Goal: Transaction & Acquisition: Purchase product/service

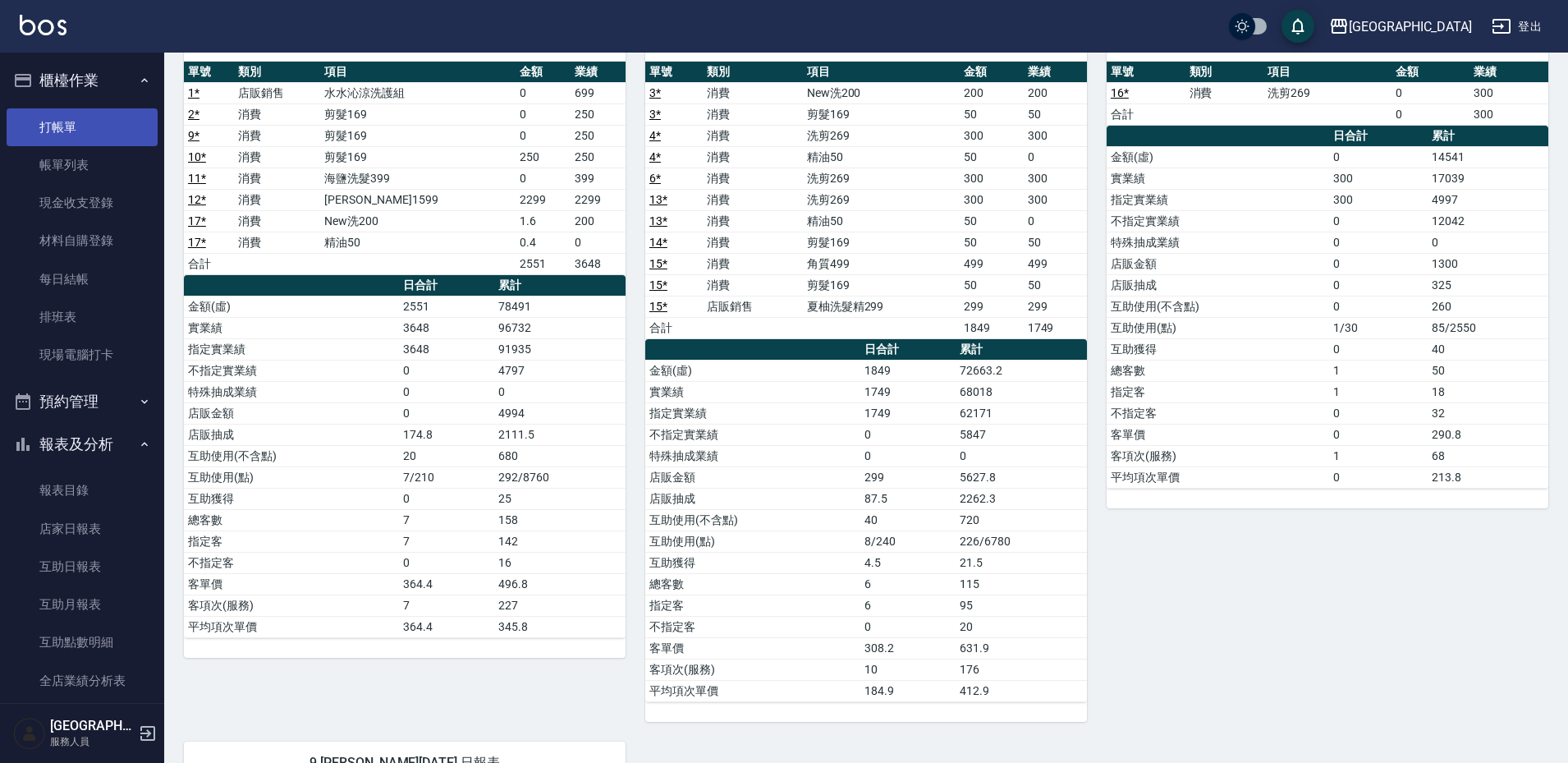
click at [87, 141] on link "打帳單" at bounding box center [82, 127] width 151 height 38
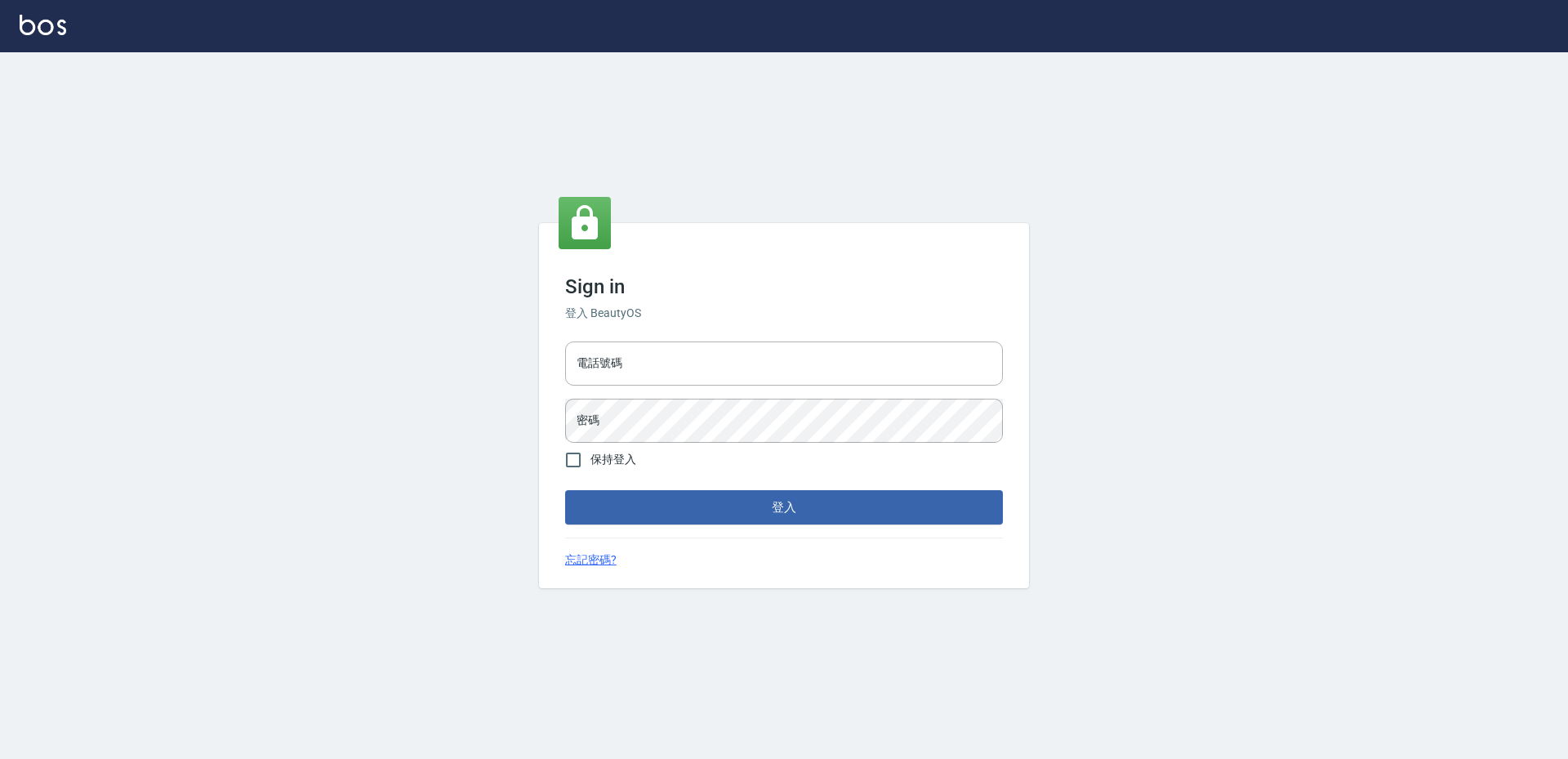
click at [727, 338] on div "電話號碼 電話號碼 密碼 密碼" at bounding box center [783, 392] width 451 height 114
drag, startPoint x: 727, startPoint y: 357, endPoint x: 734, endPoint y: 382, distance: 26.0
click at [727, 357] on input "電話號碼" at bounding box center [783, 363] width 437 height 44
type input "2380118"
click at [565, 490] on button "登入" at bounding box center [783, 507] width 437 height 35
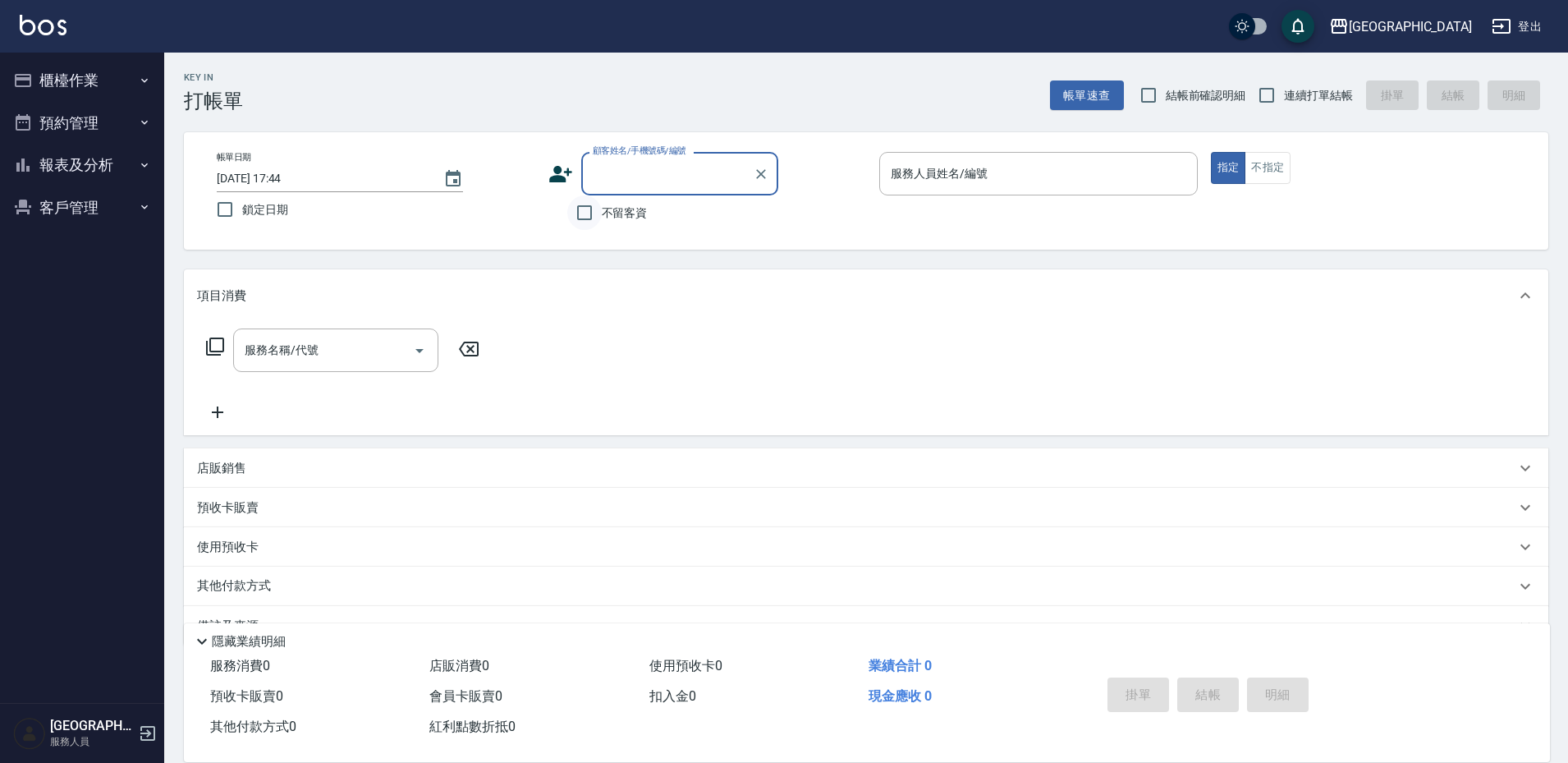
click at [588, 216] on input "不留客資" at bounding box center [584, 212] width 35 height 35
checkbox input "true"
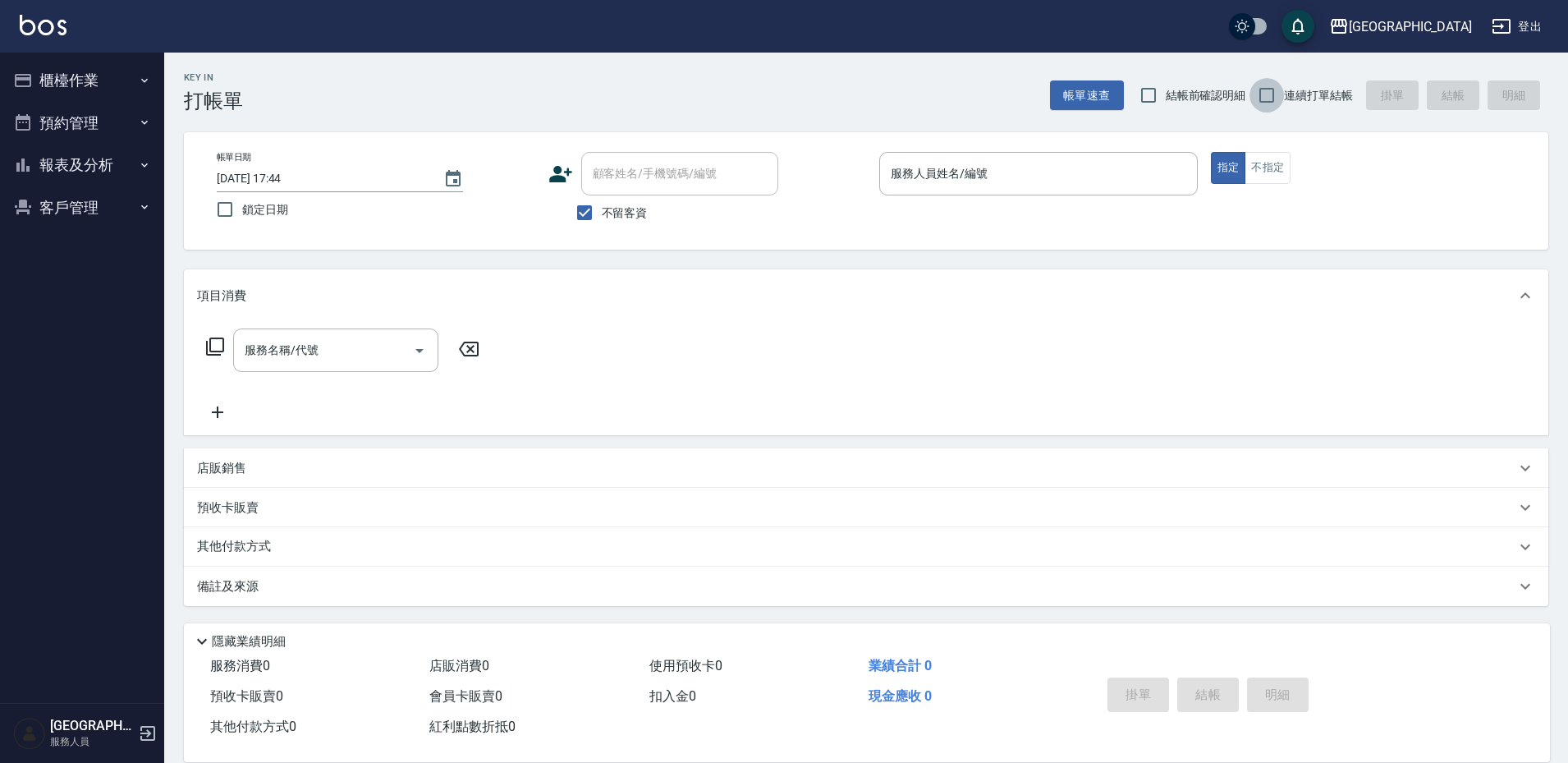
click at [1262, 93] on input "連續打單結帳" at bounding box center [1267, 95] width 35 height 35
checkbox input "true"
click at [1119, 184] on input "服務人員姓名/編號" at bounding box center [1039, 173] width 304 height 29
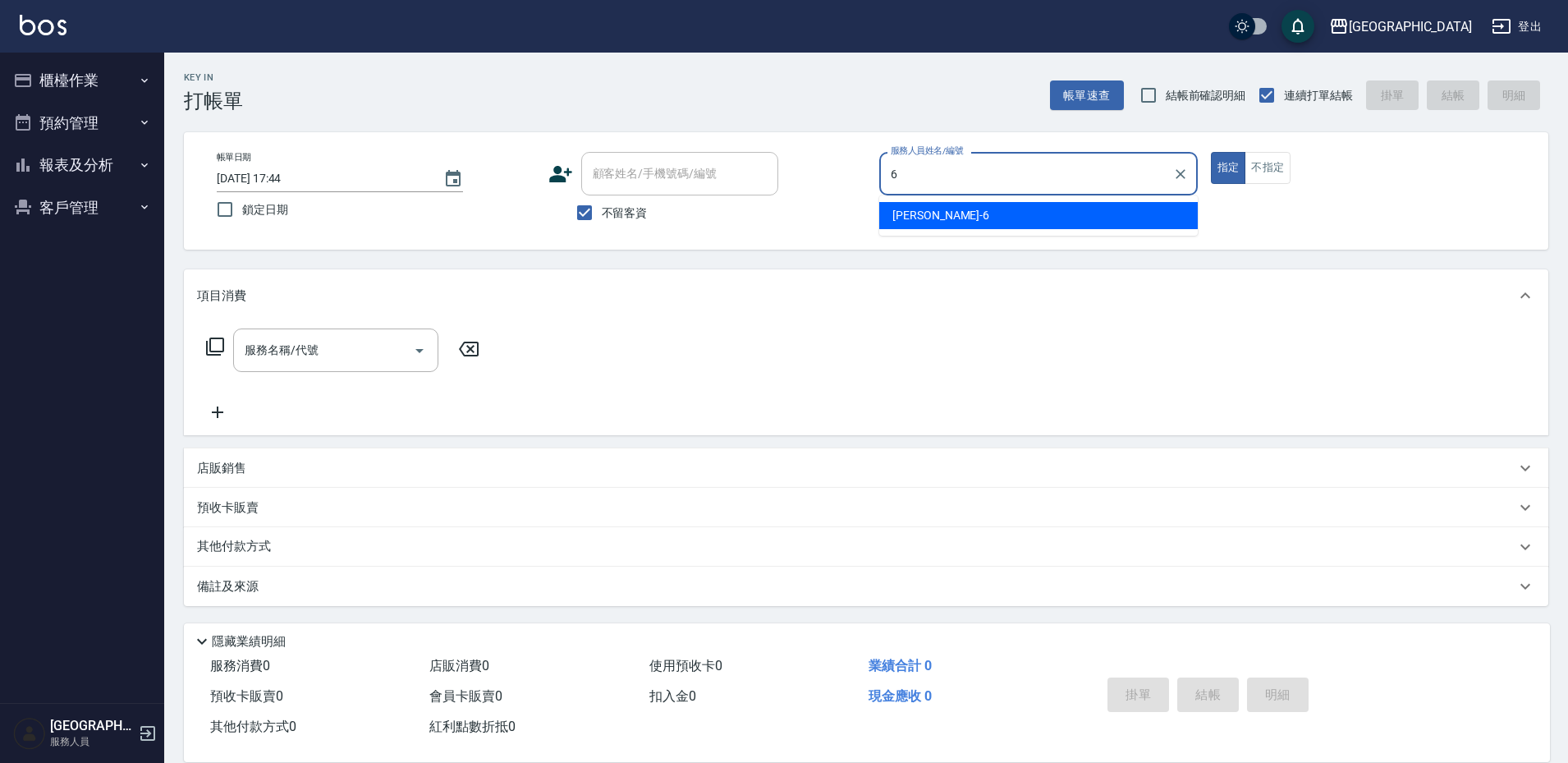
type input "陳芊驊-6"
type button "true"
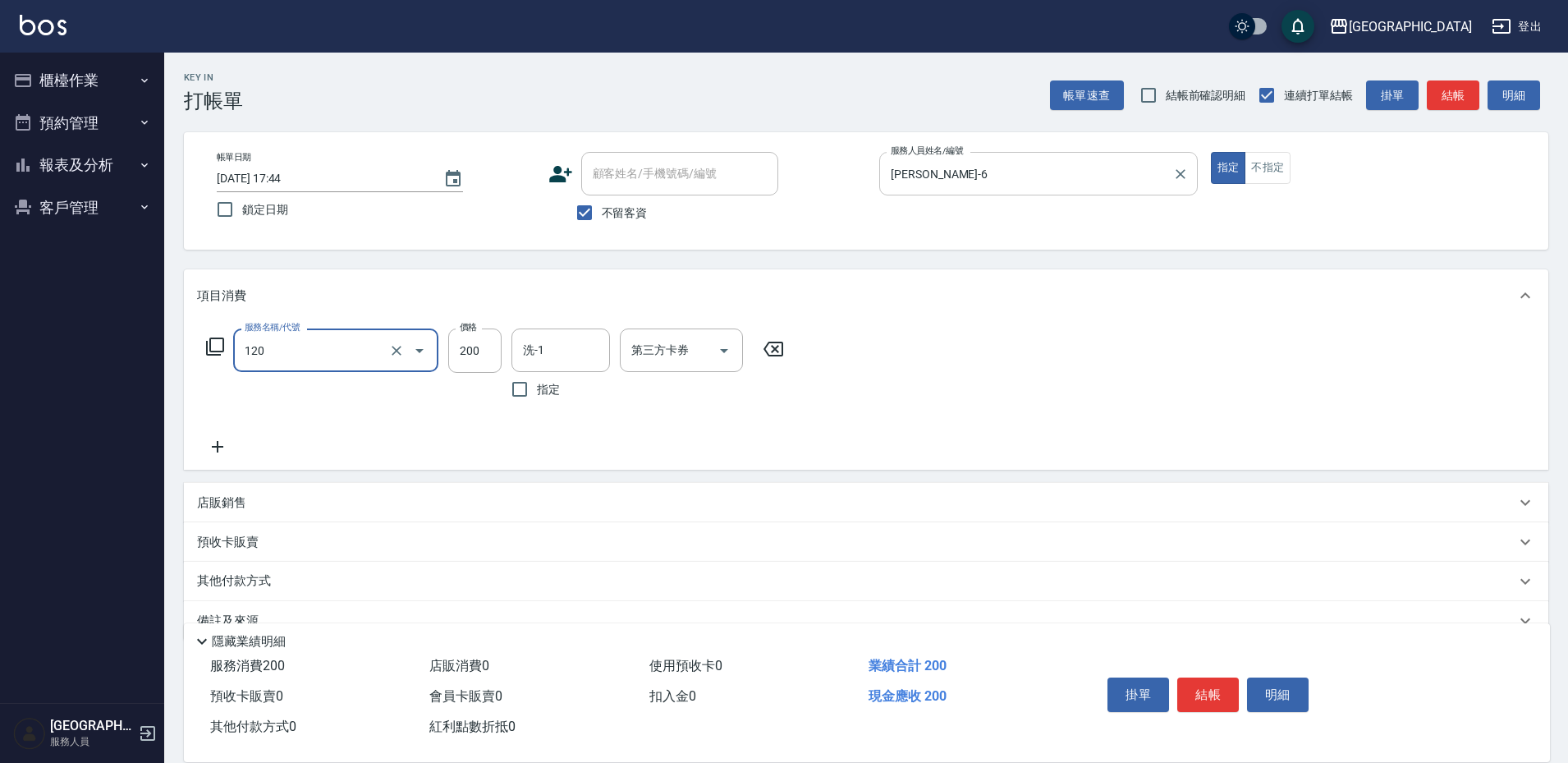
type input "New洗200(120)"
type input "陳芊驊-6"
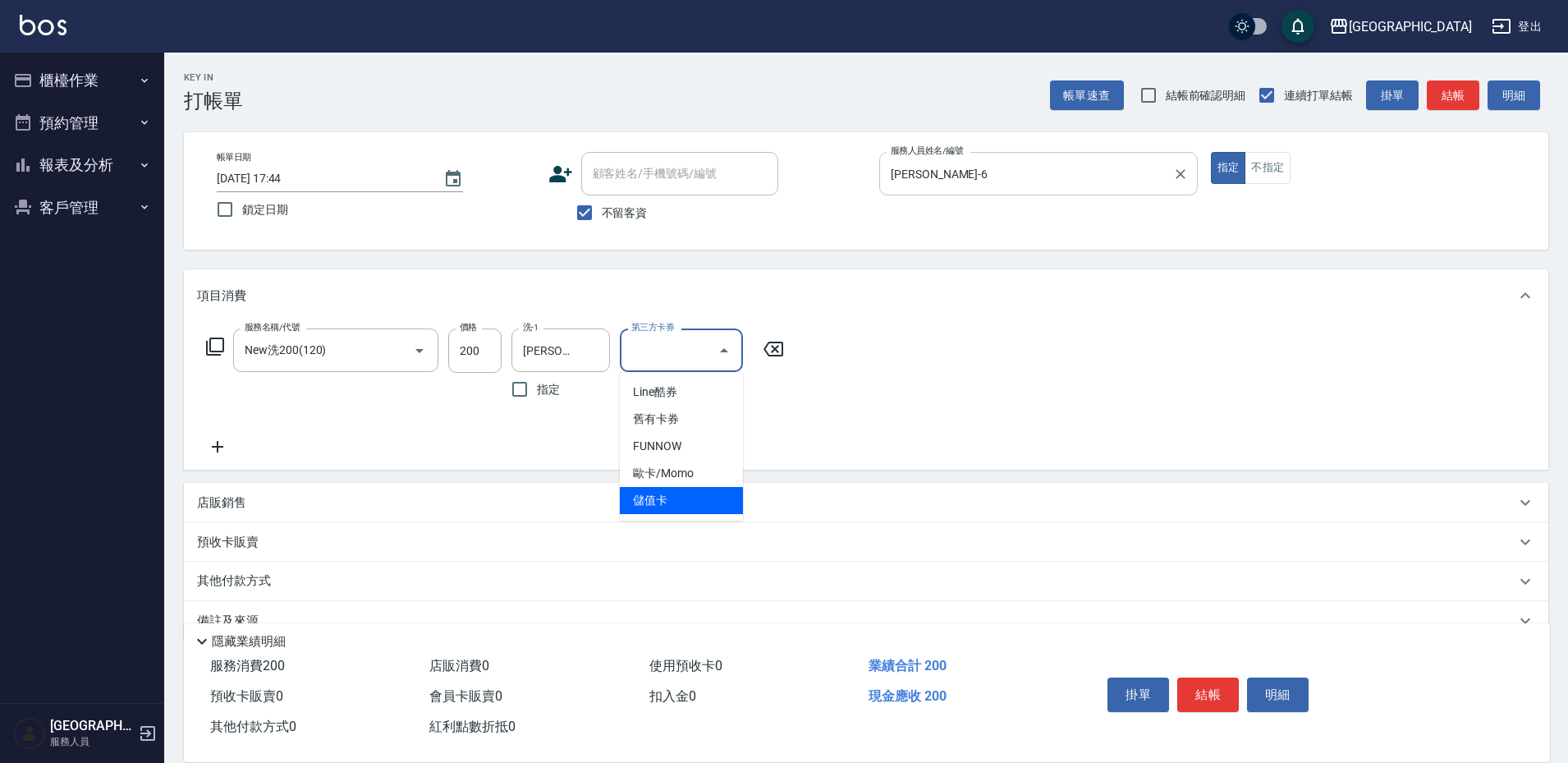
type input "儲值卡"
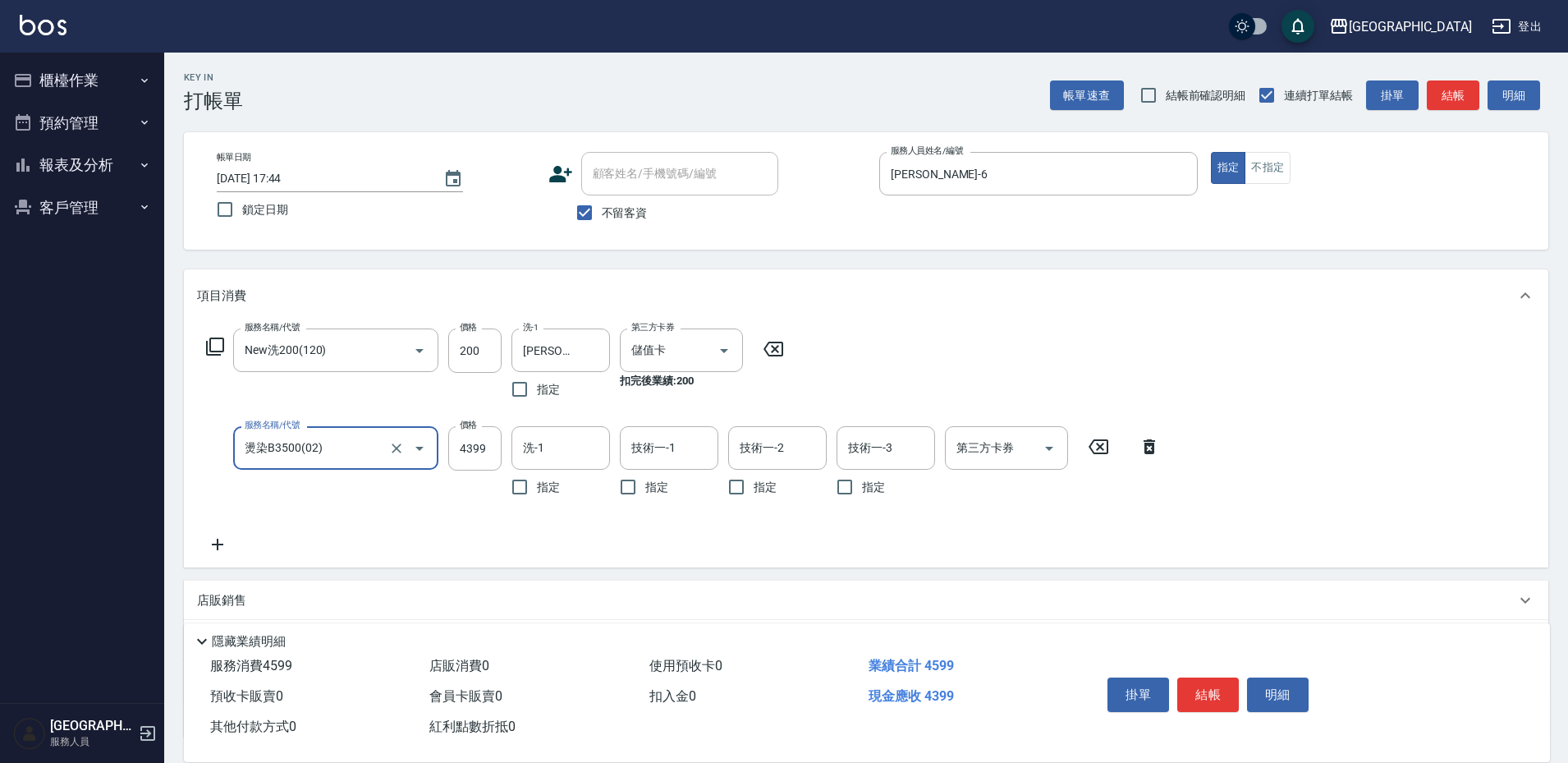
type input "燙染B3500(02)"
drag, startPoint x: 1143, startPoint y: 453, endPoint x: 1131, endPoint y: 451, distance: 12.2
click at [1143, 452] on icon at bounding box center [1150, 446] width 41 height 20
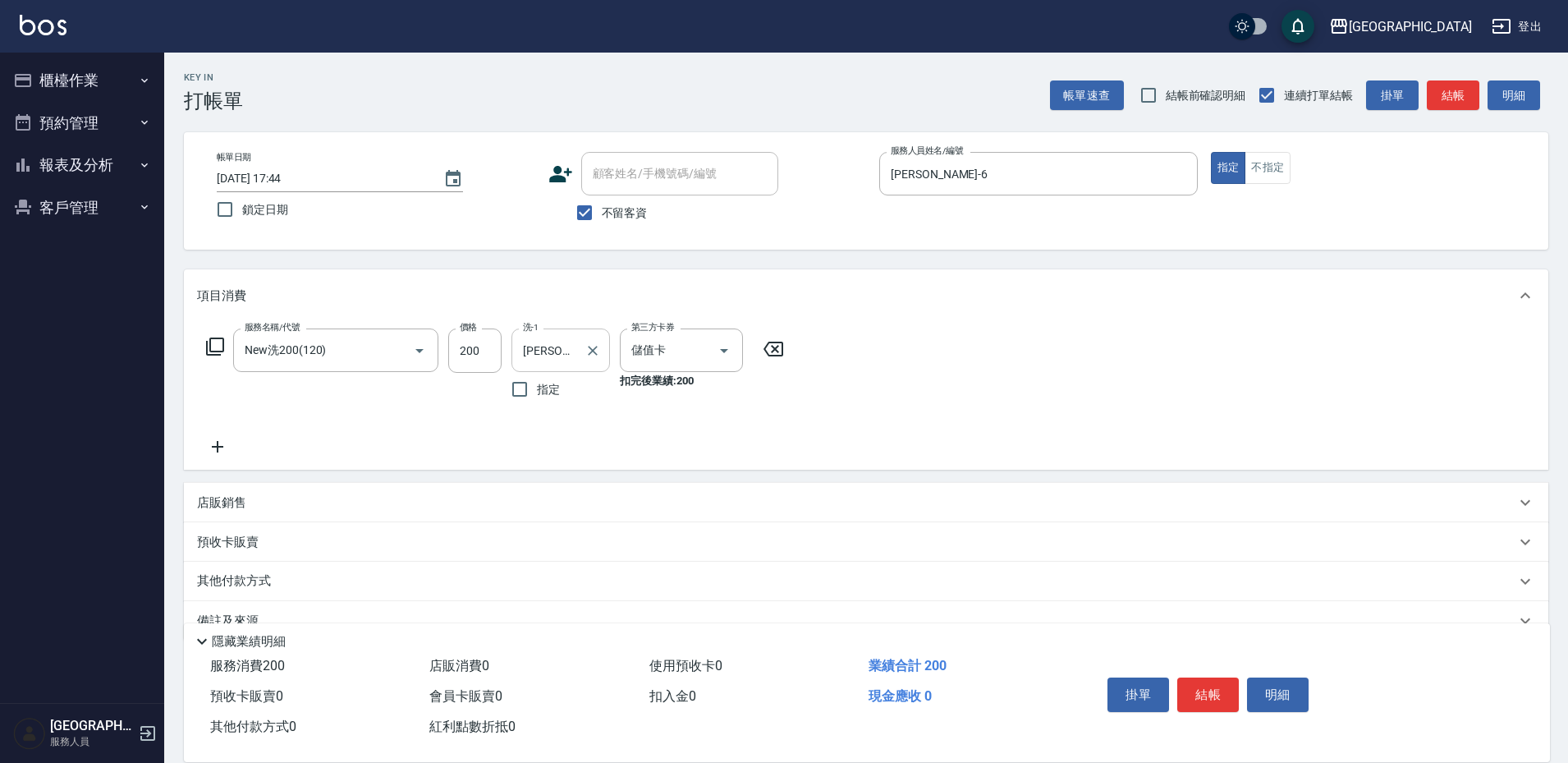
click at [577, 349] on input "陳芊驊-6" at bounding box center [548, 350] width 59 height 29
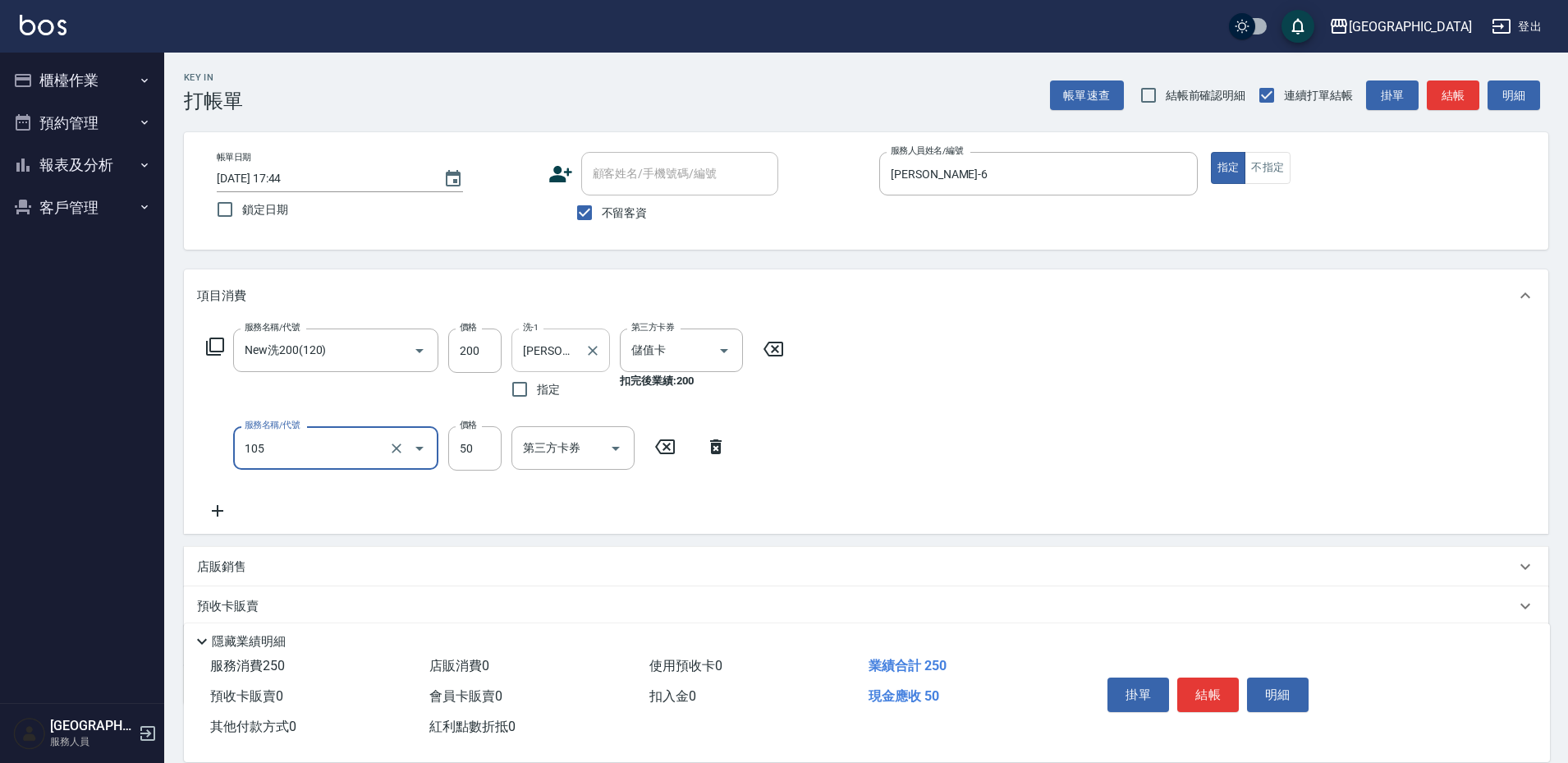
type input "精油50(105)"
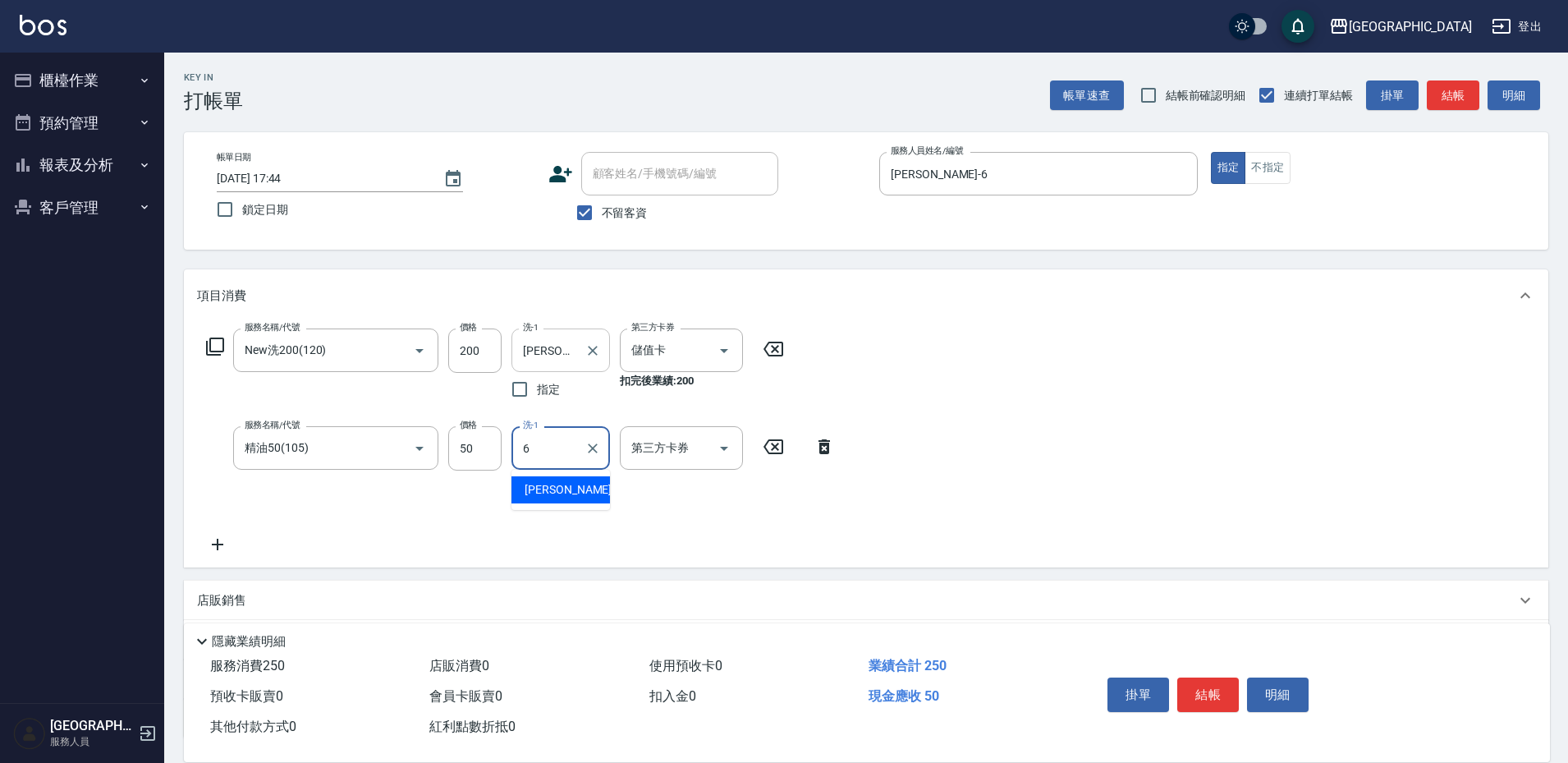
type input "陳芊驊-6"
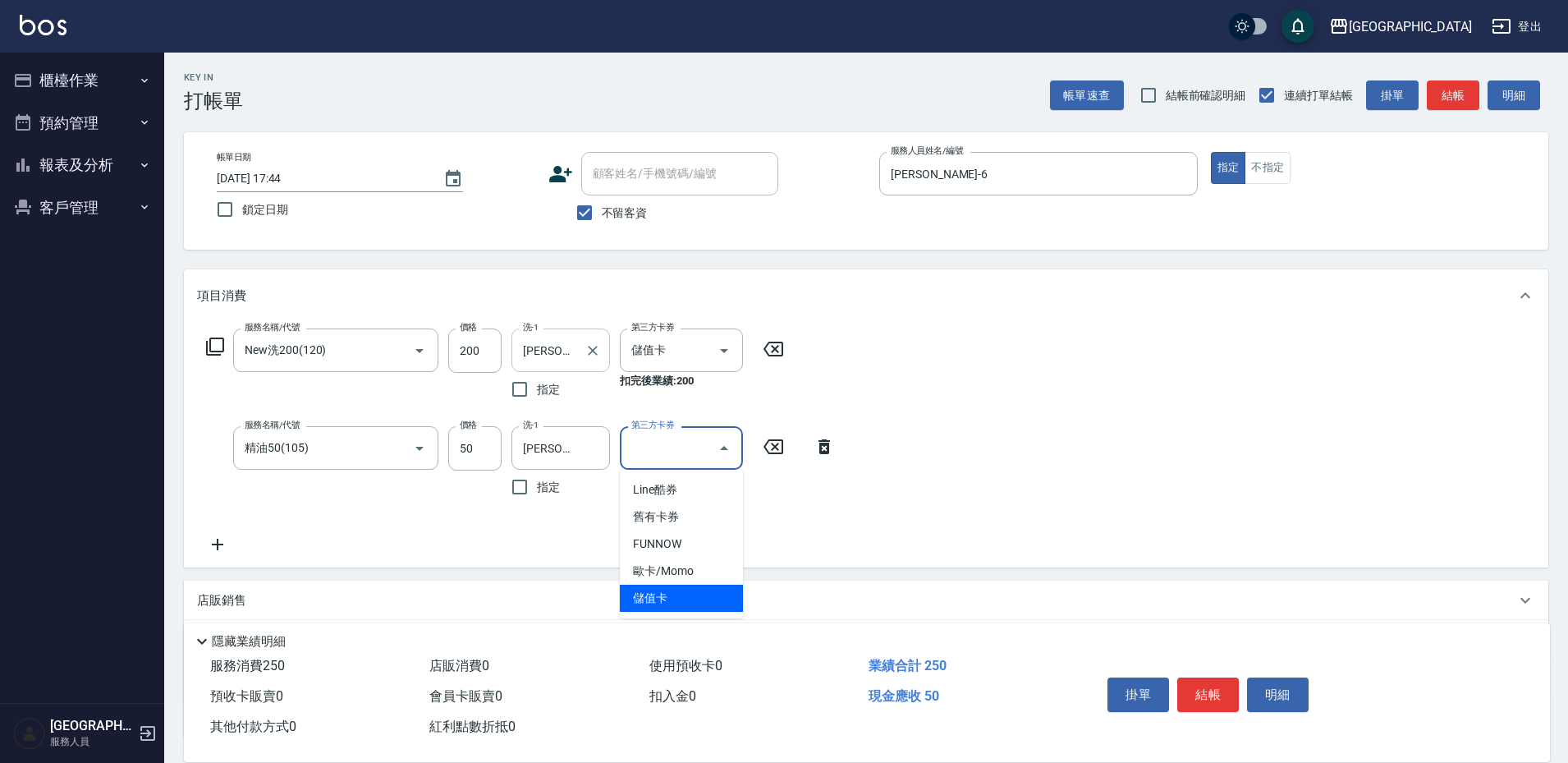
type input "儲值卡"
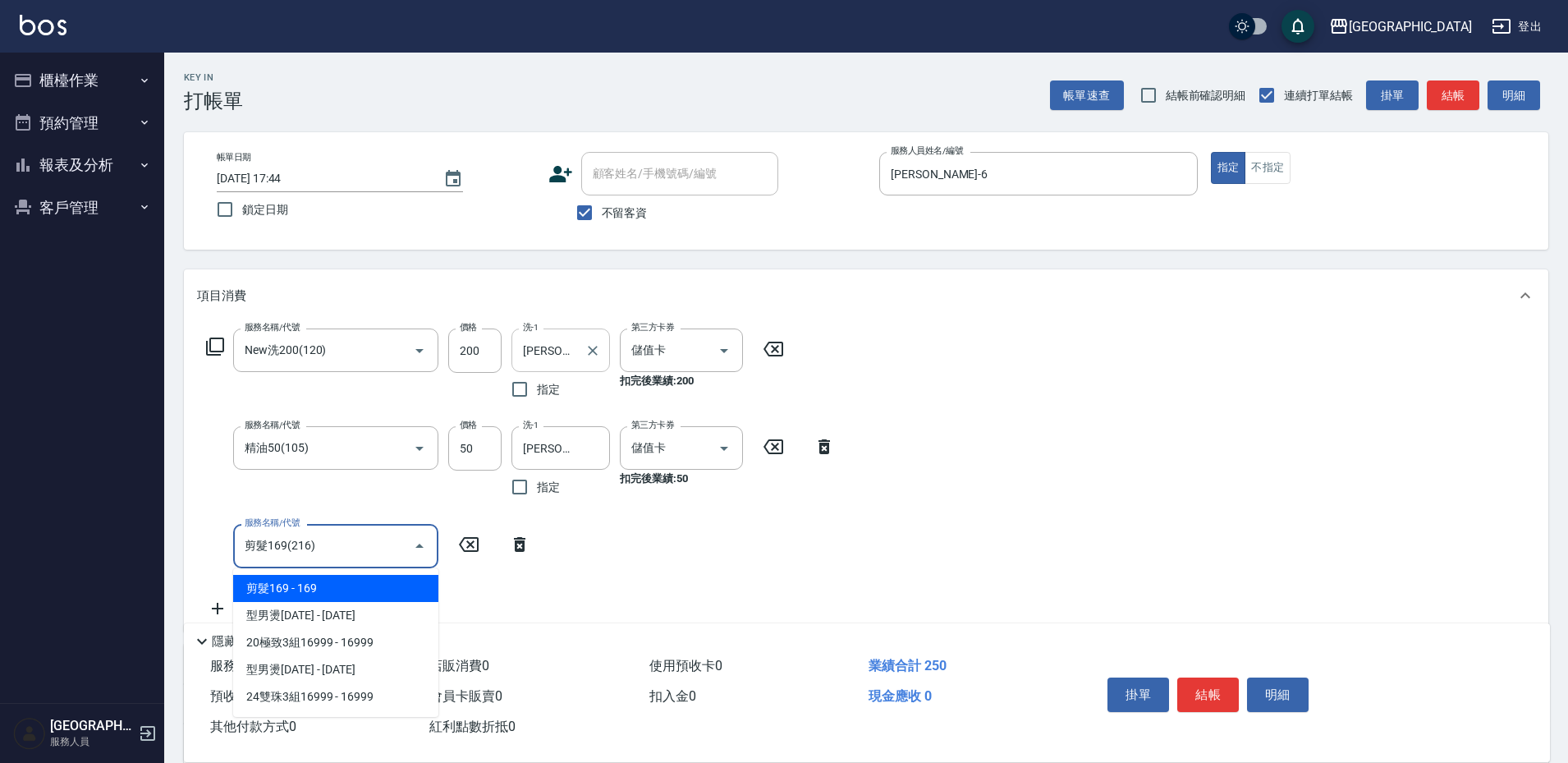
type input "剪髮169(216)"
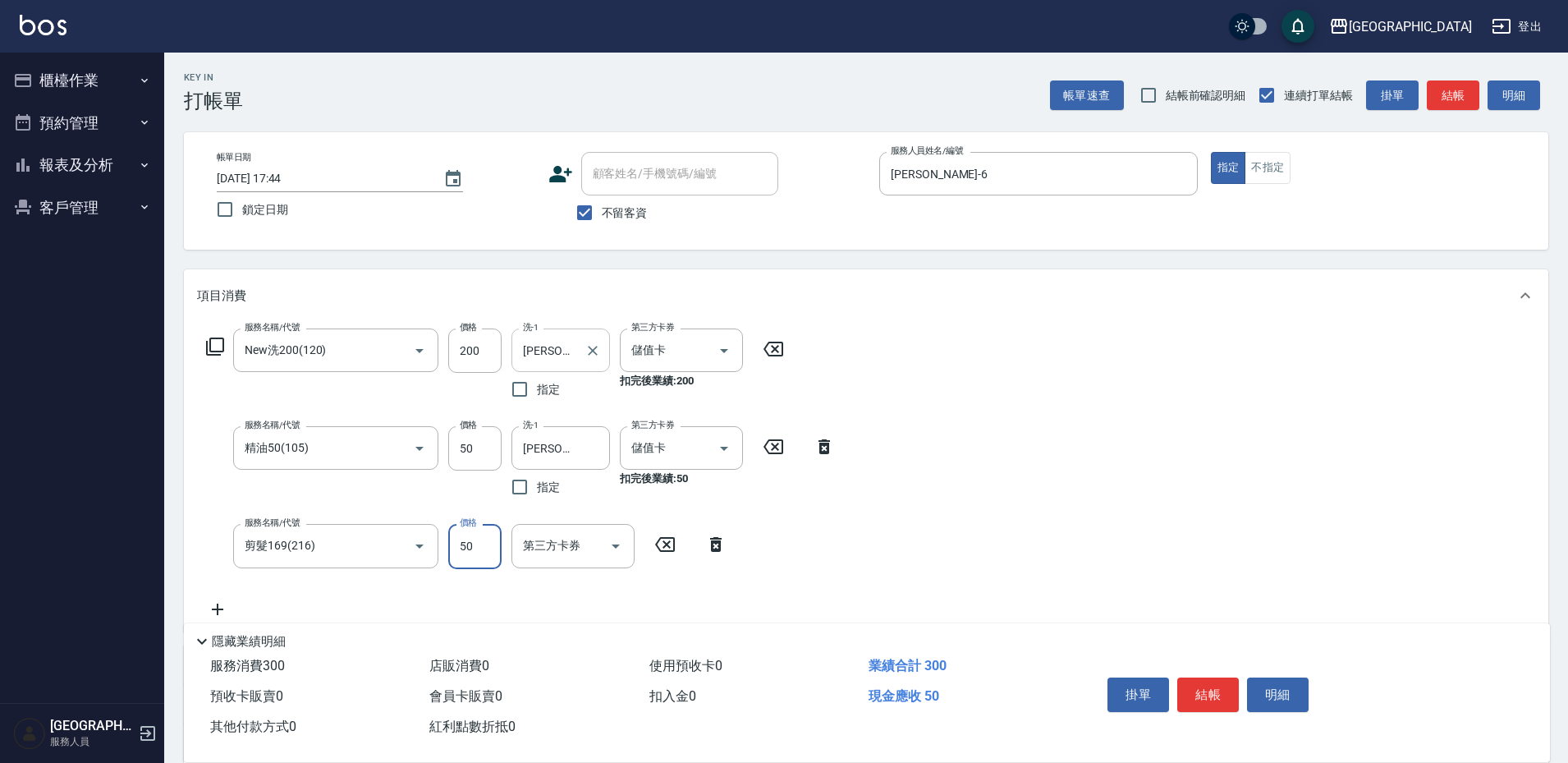
type input "50"
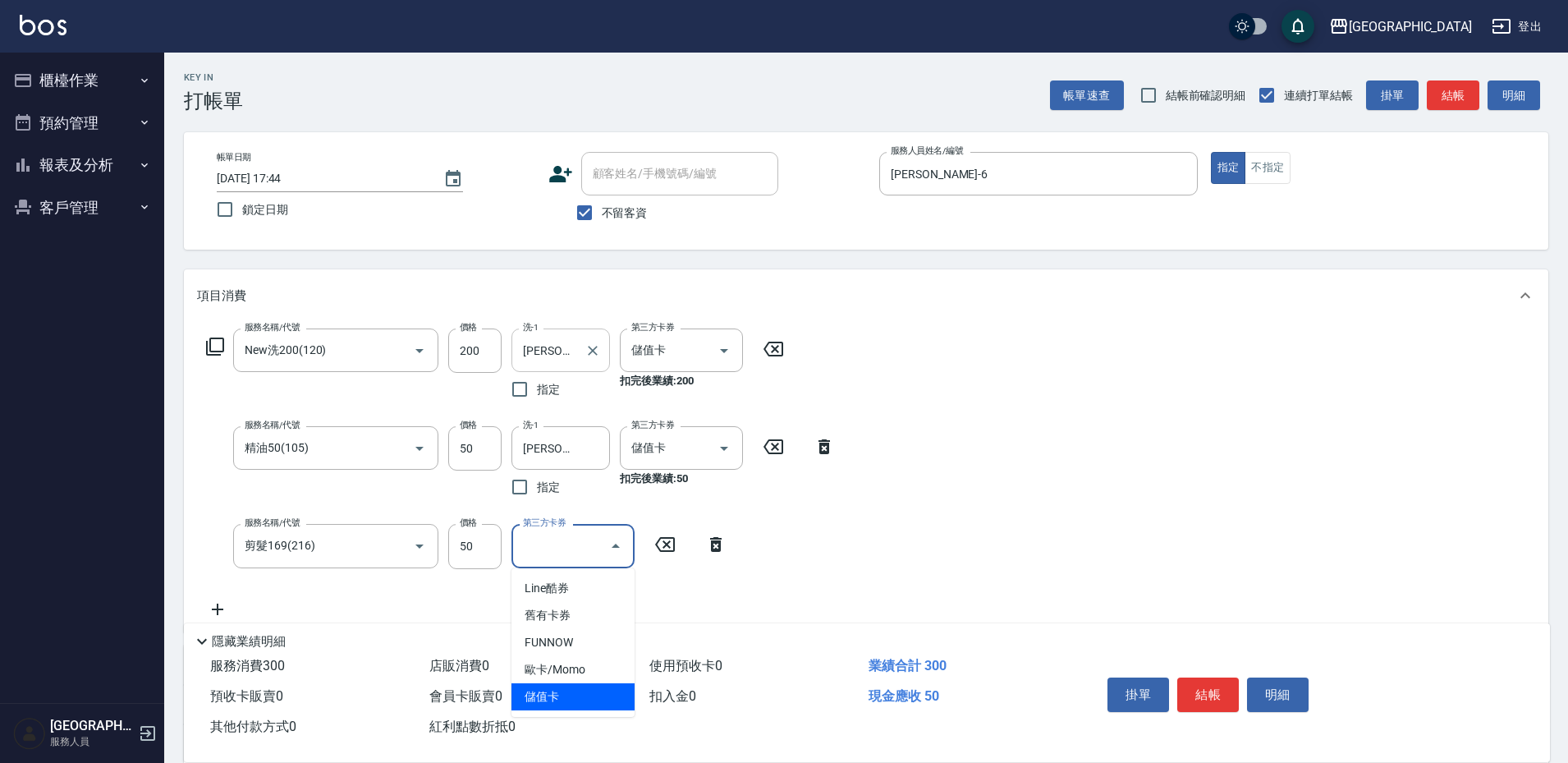
type input "儲值卡"
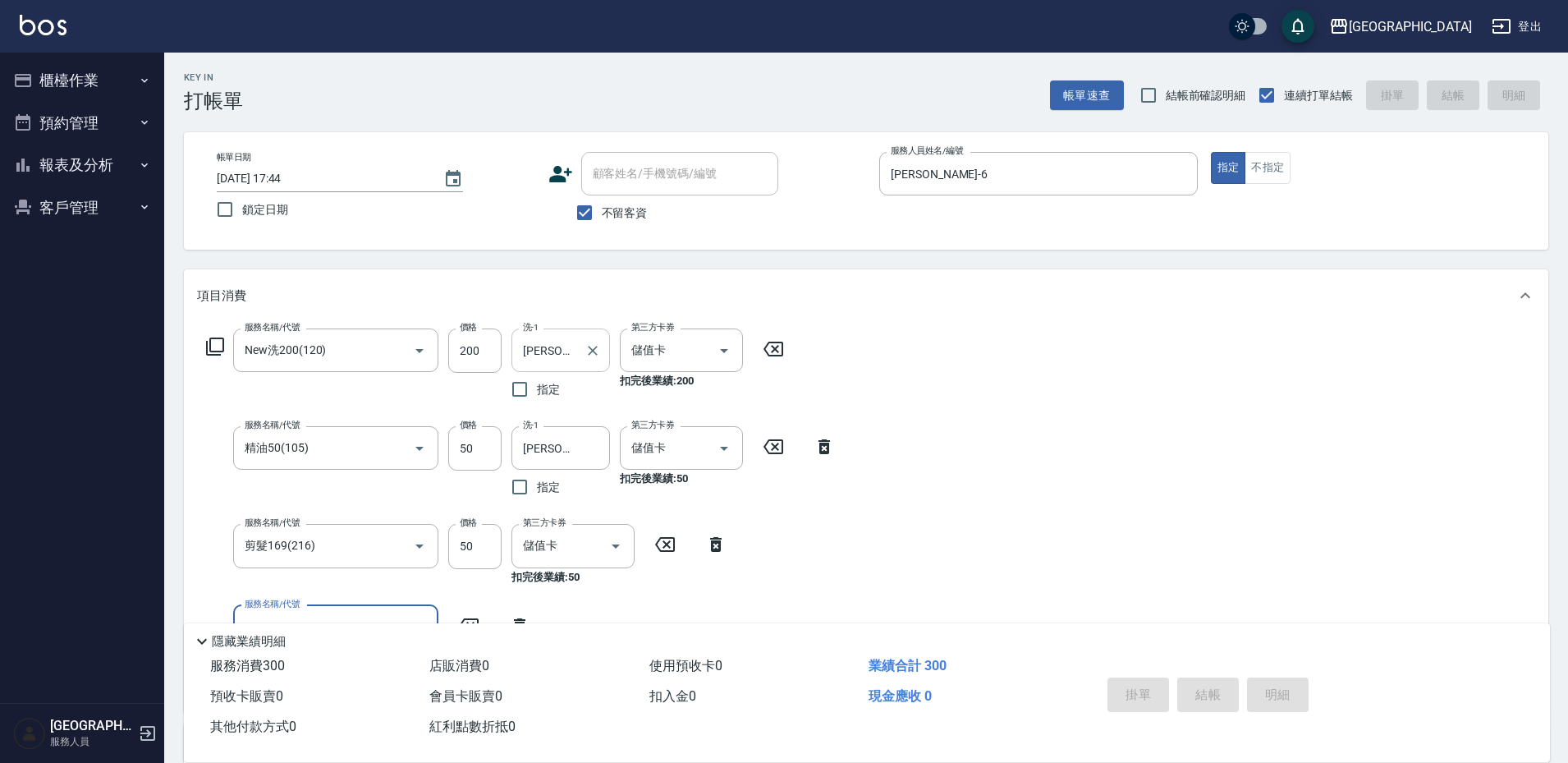
type input "2025/09/24 17:45"
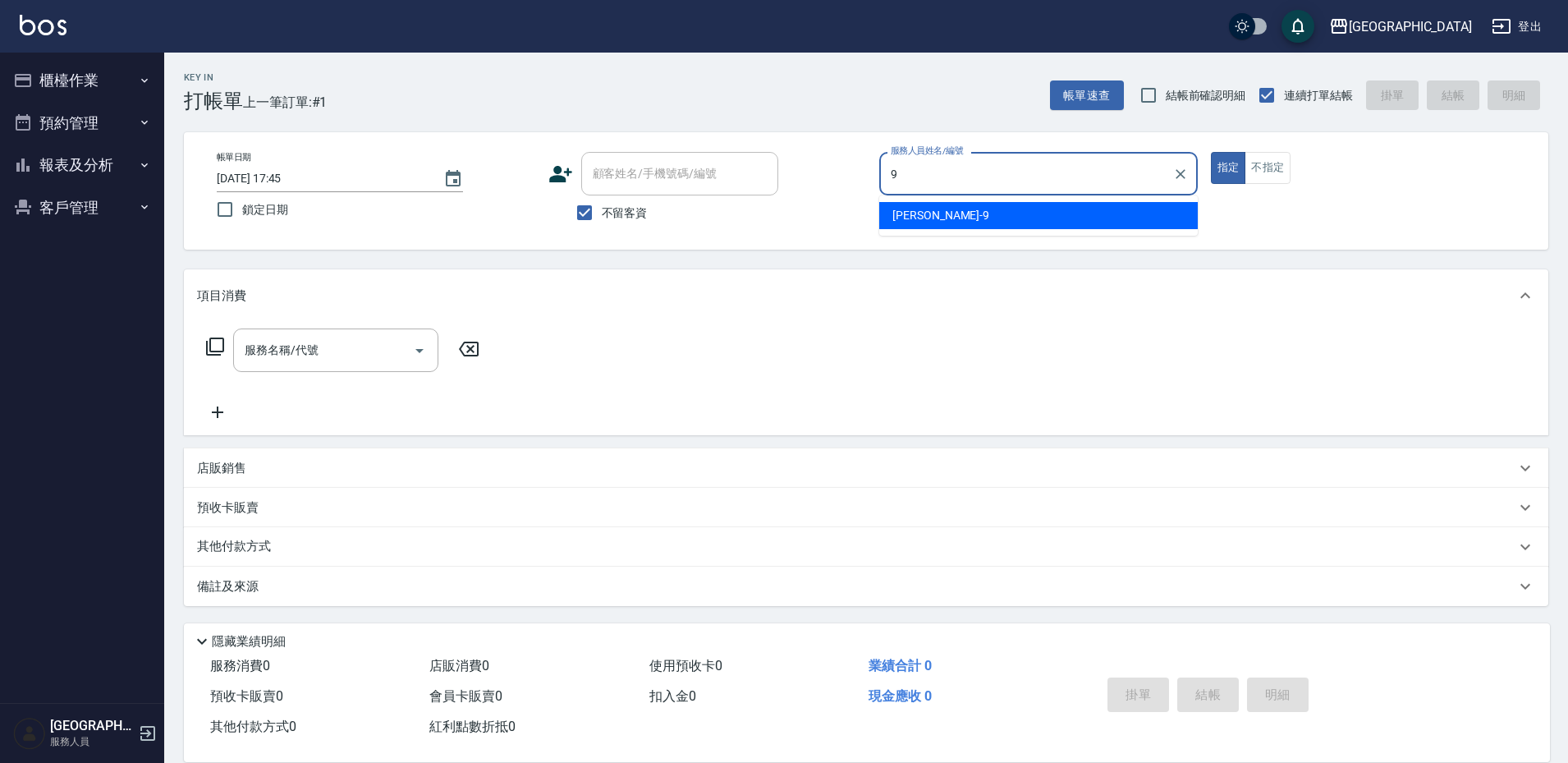
type input "陳思諭-9"
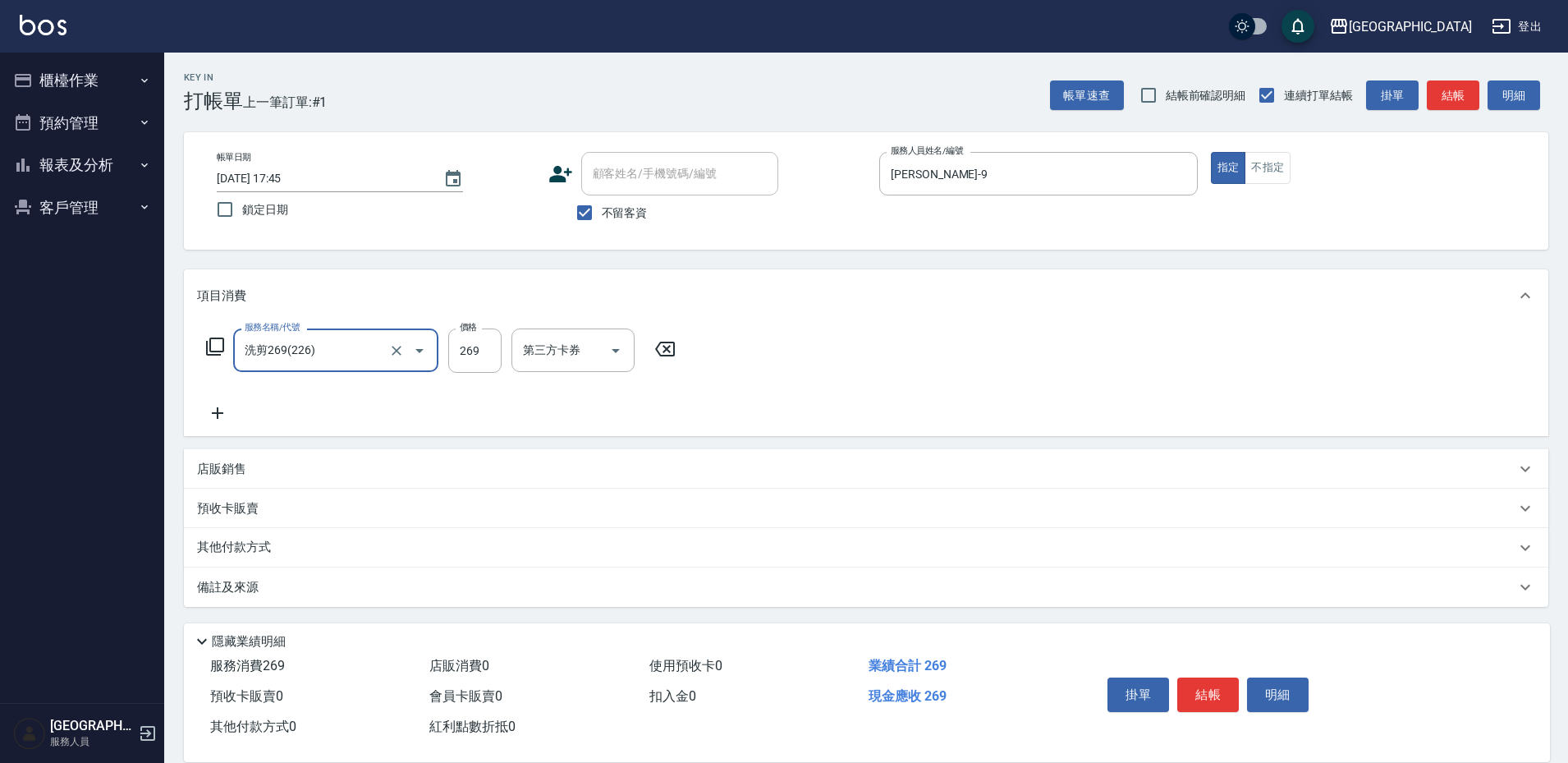
type input "洗剪269(226)"
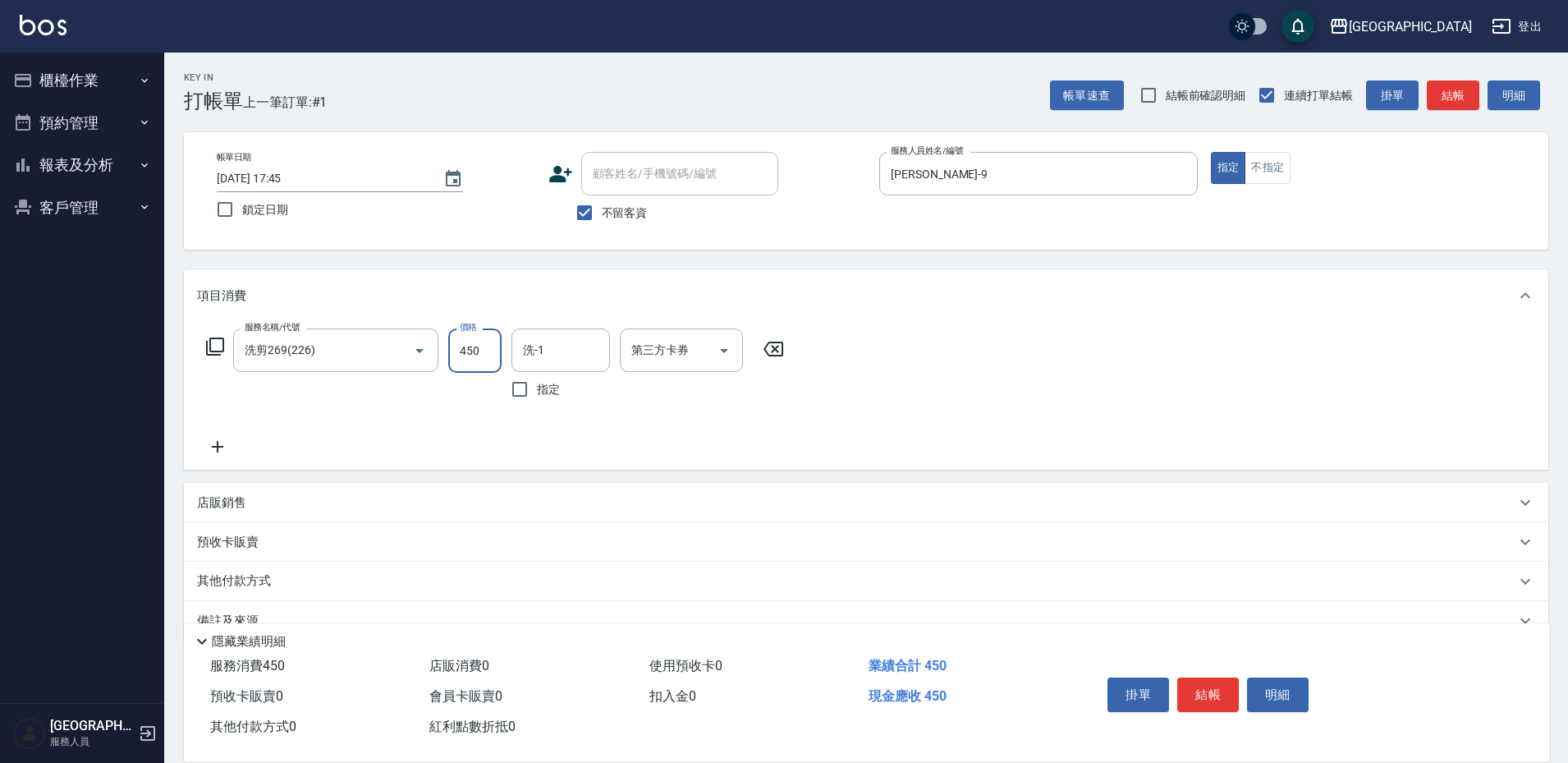
type input "450"
type input "陳思諭-9"
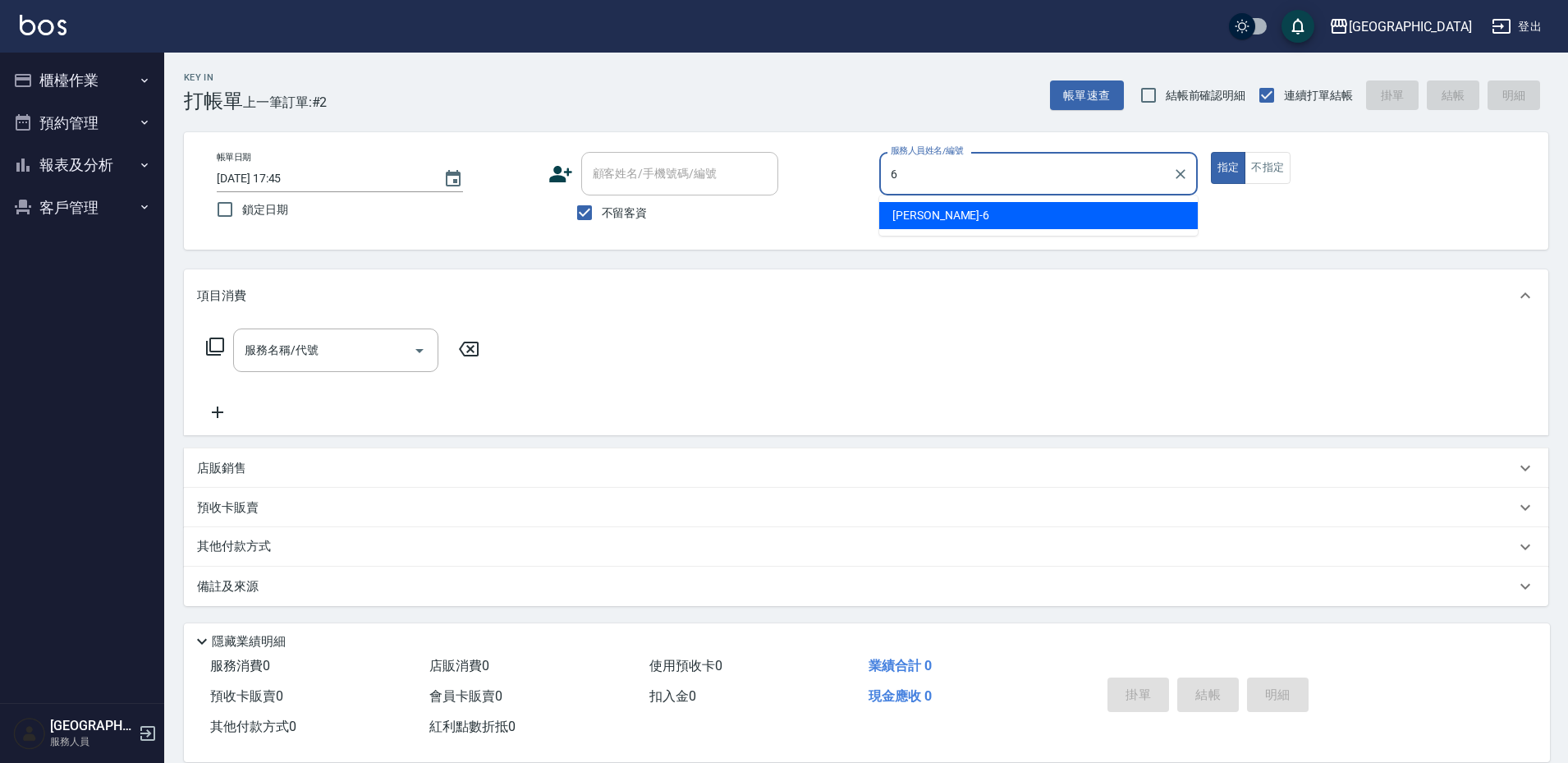
type input "陳芊驊-6"
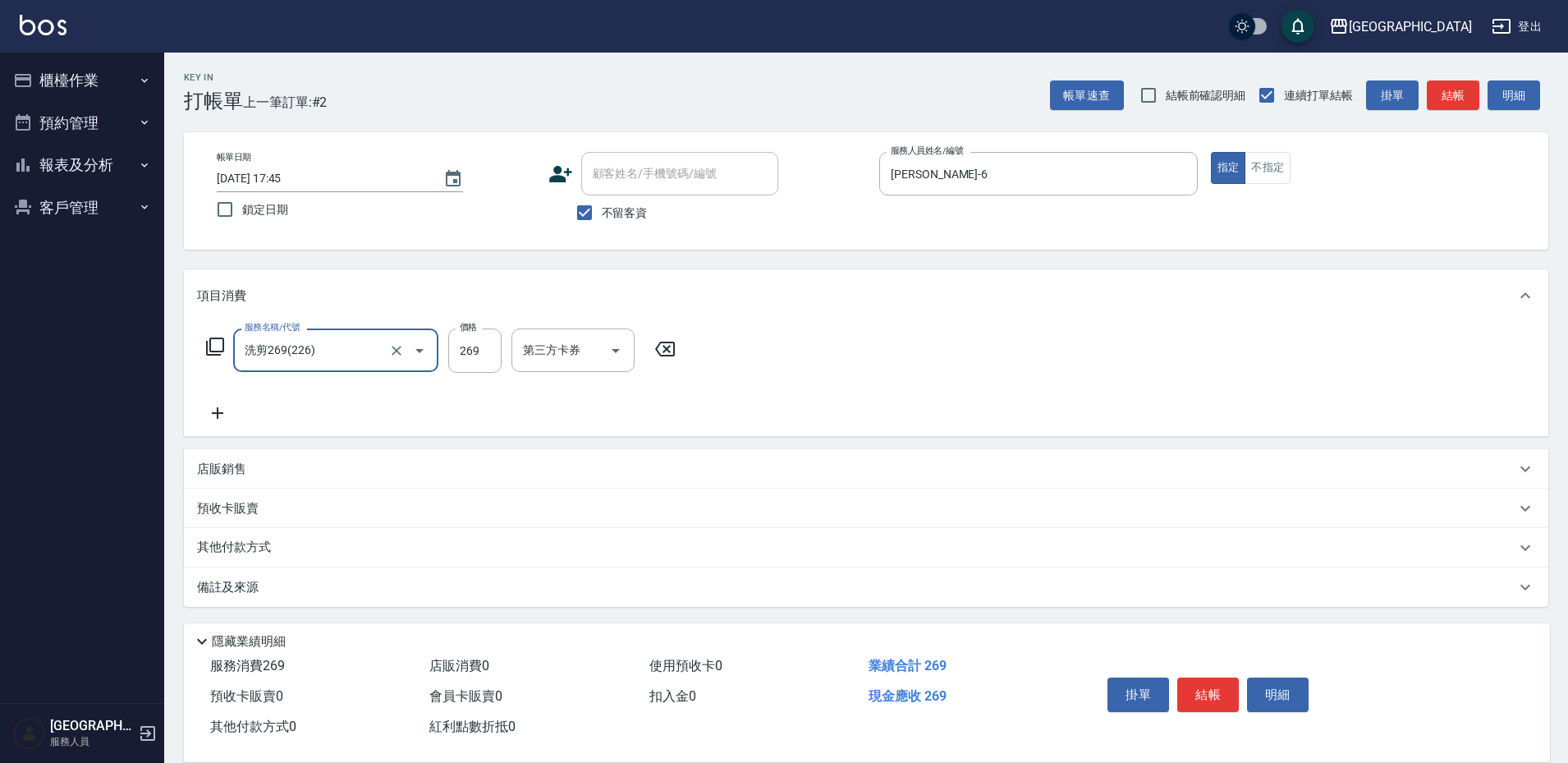
type input "洗剪269(226)"
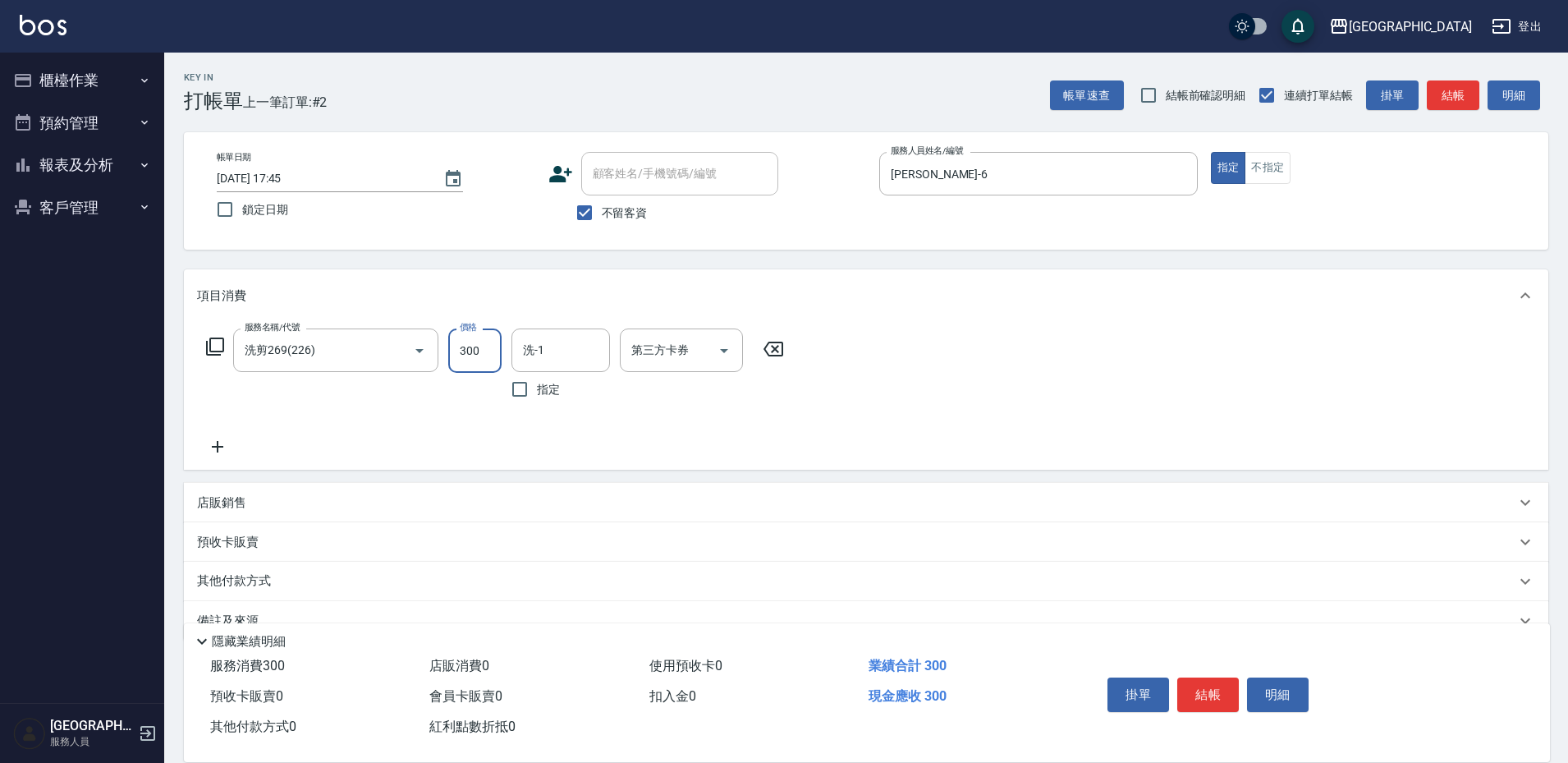
type input "300"
type input "林彥柏-35"
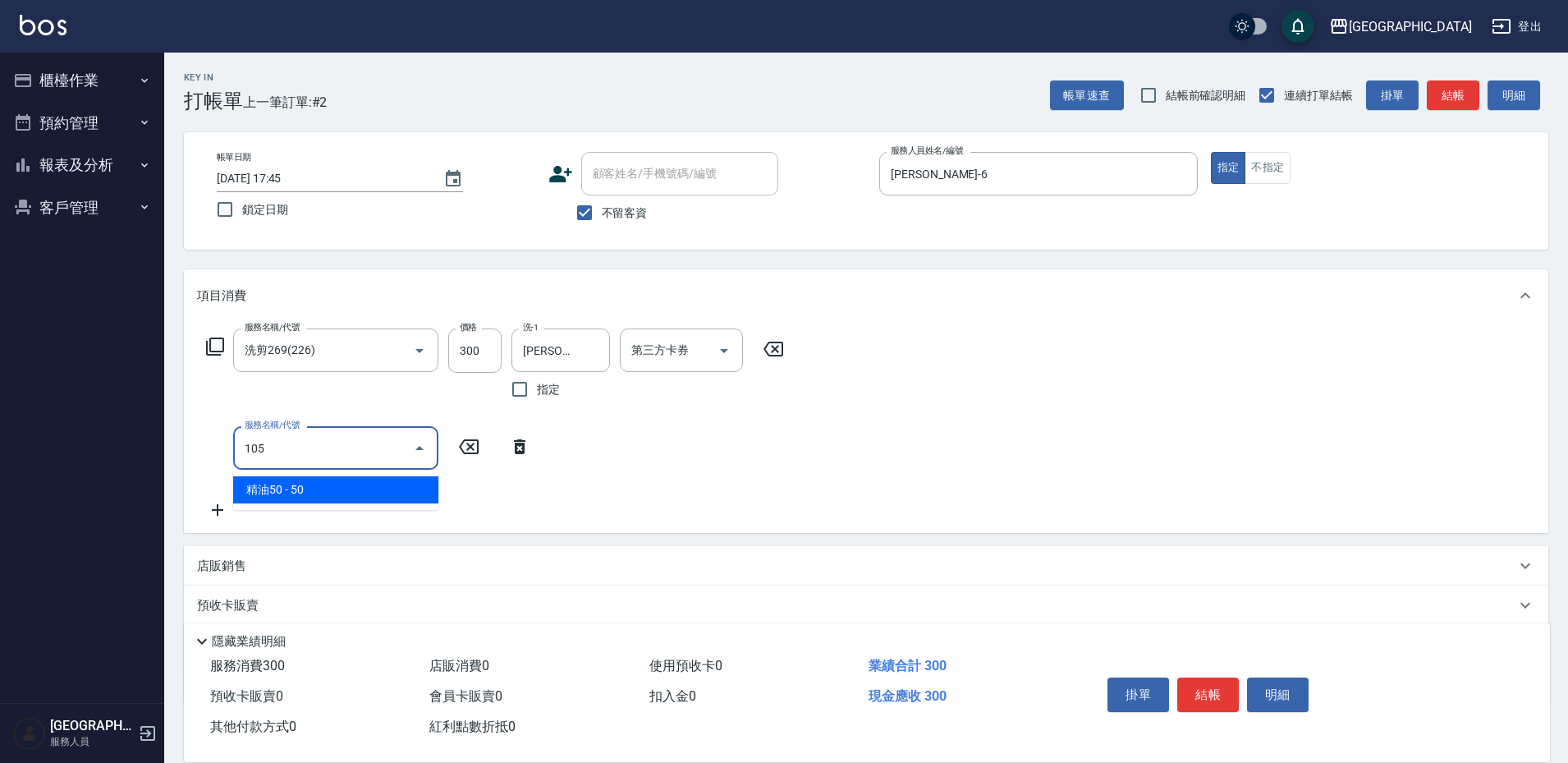
type input "精油50(105)"
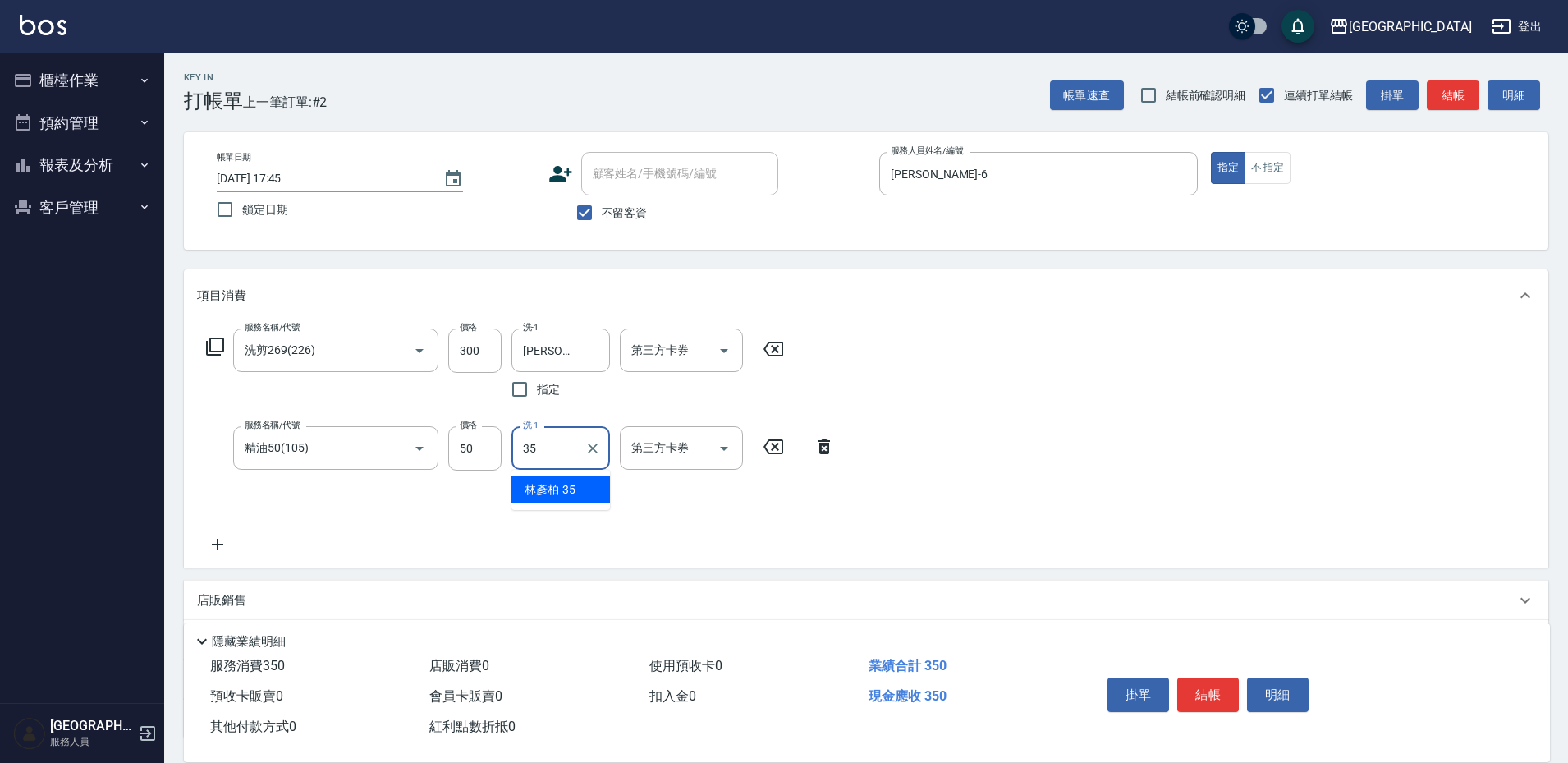
type input "林彥柏-35"
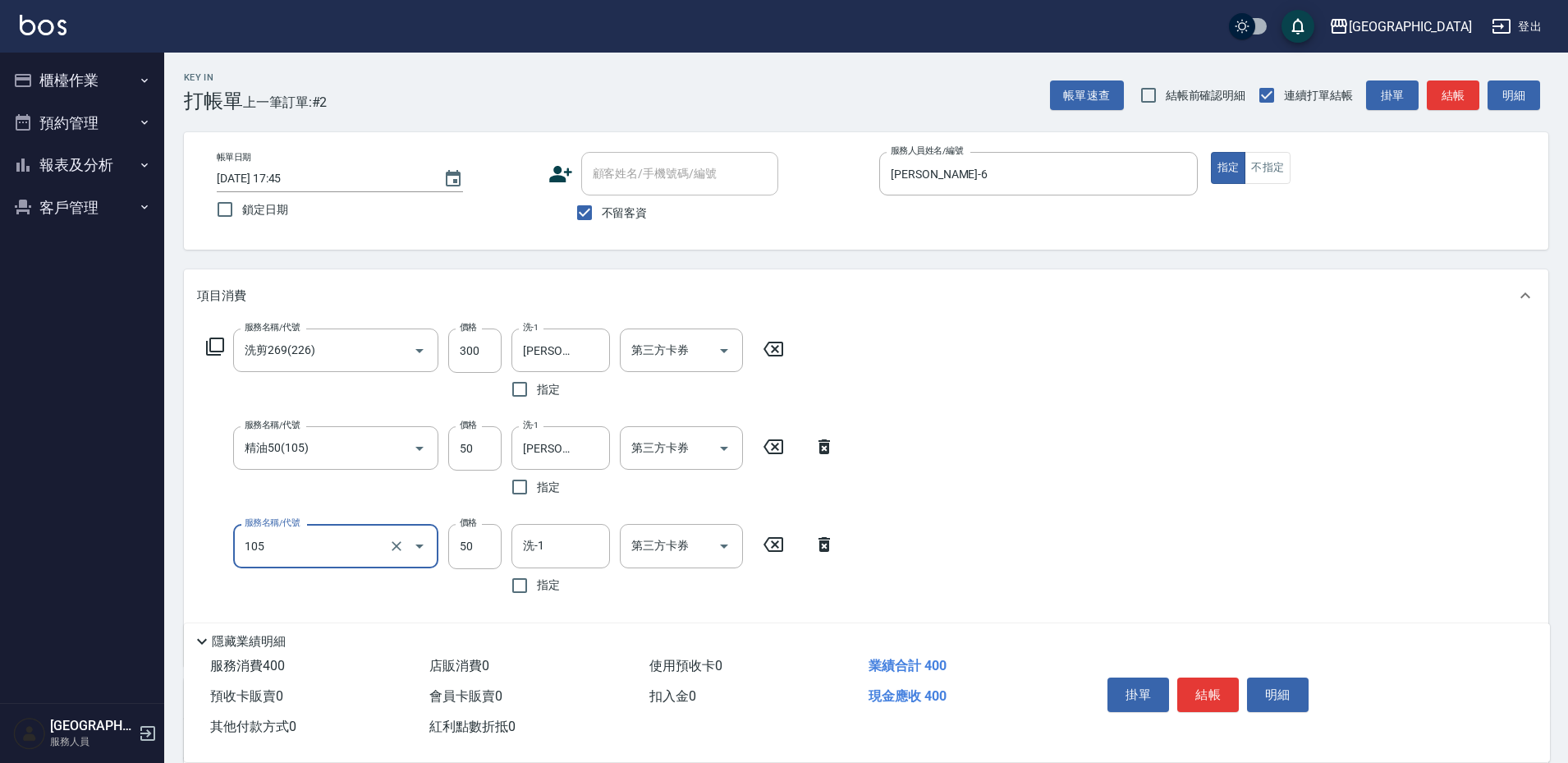
type input "精油50(105)"
type input "5"
type input "林彥柏-35"
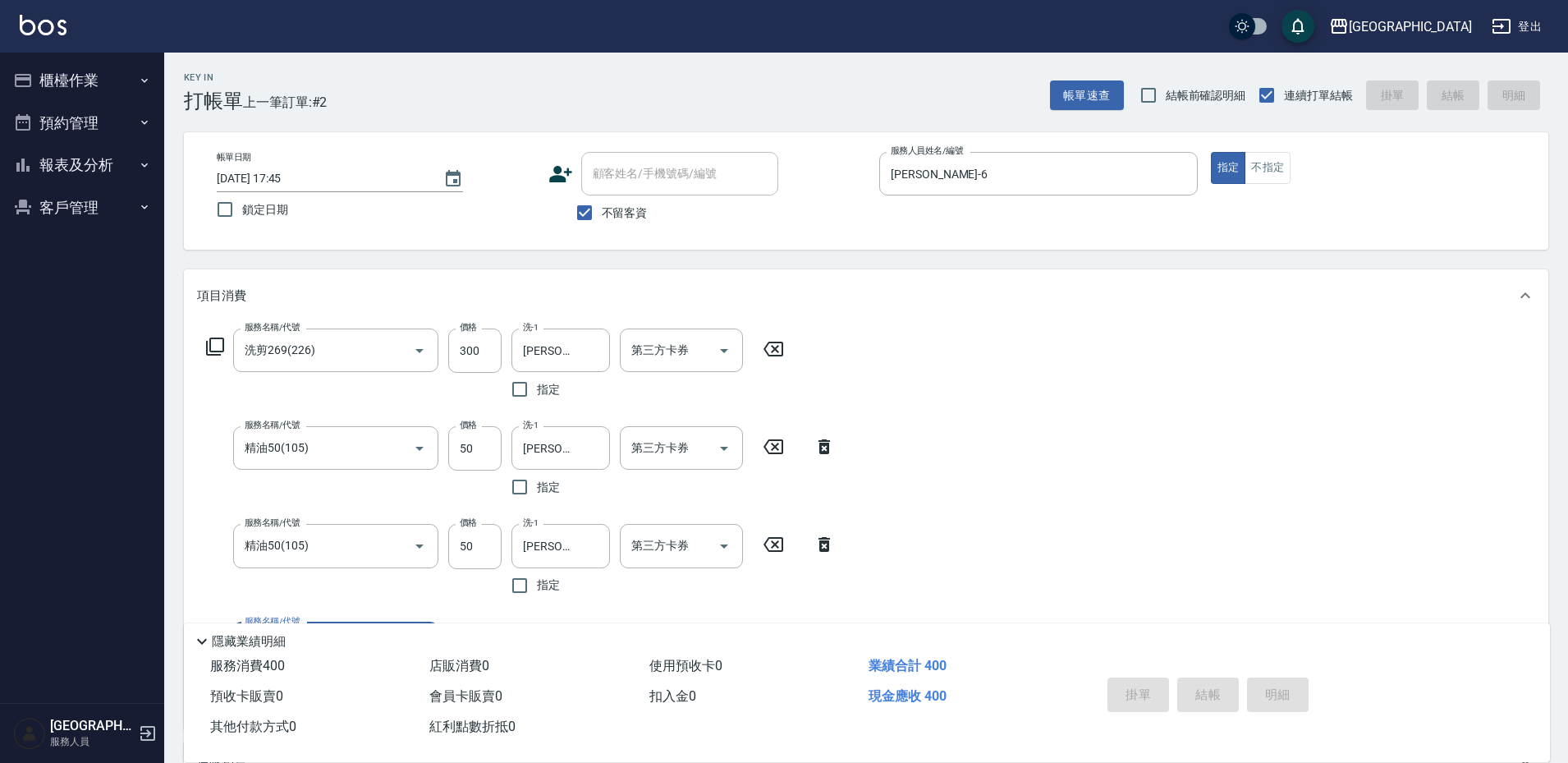
type input "2025/09/24 17:46"
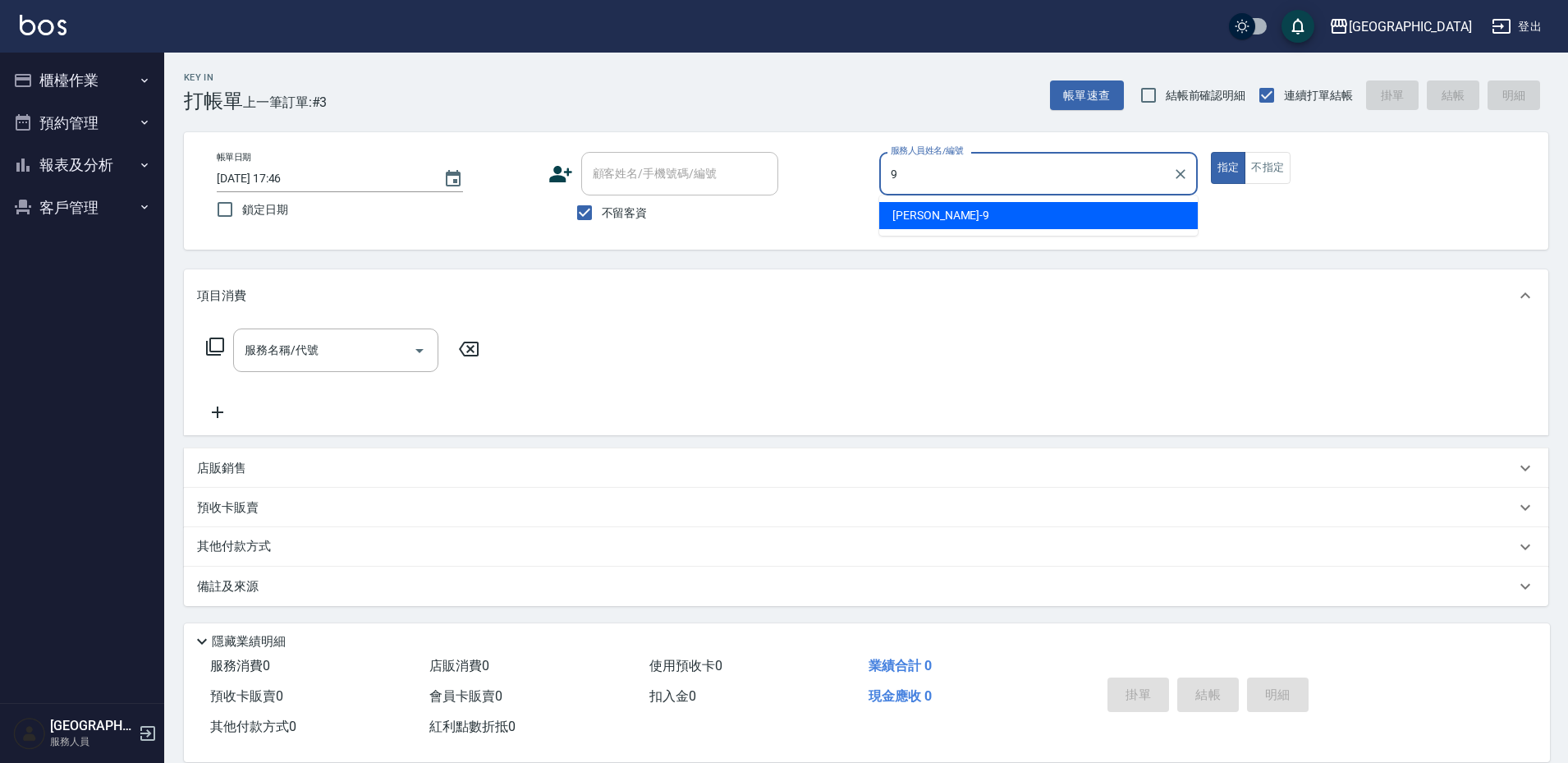
type input "陳思諭-9"
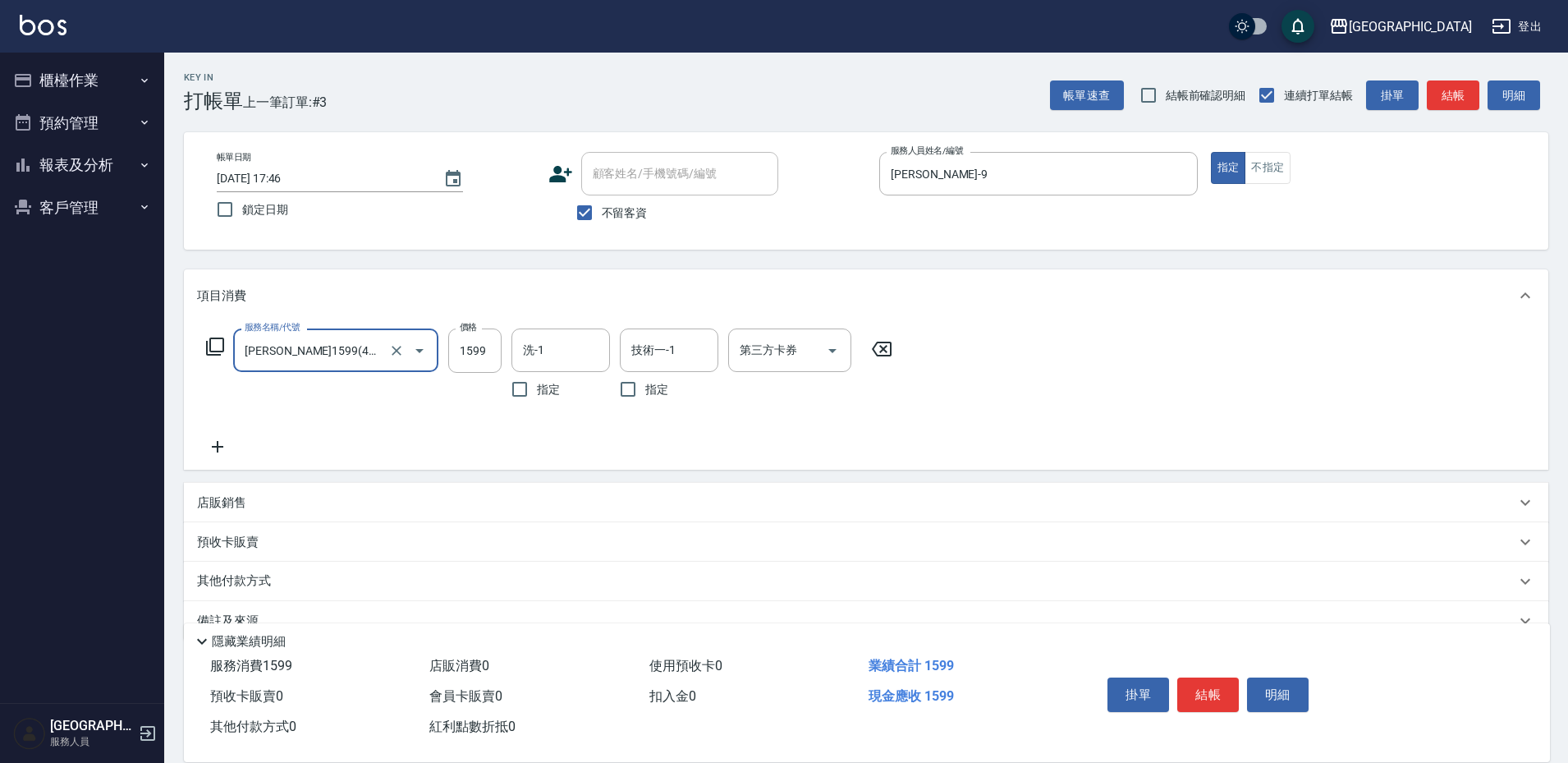
type input "伊黛莉1599(41599)"
type input "1899"
type input "林彥柏-35"
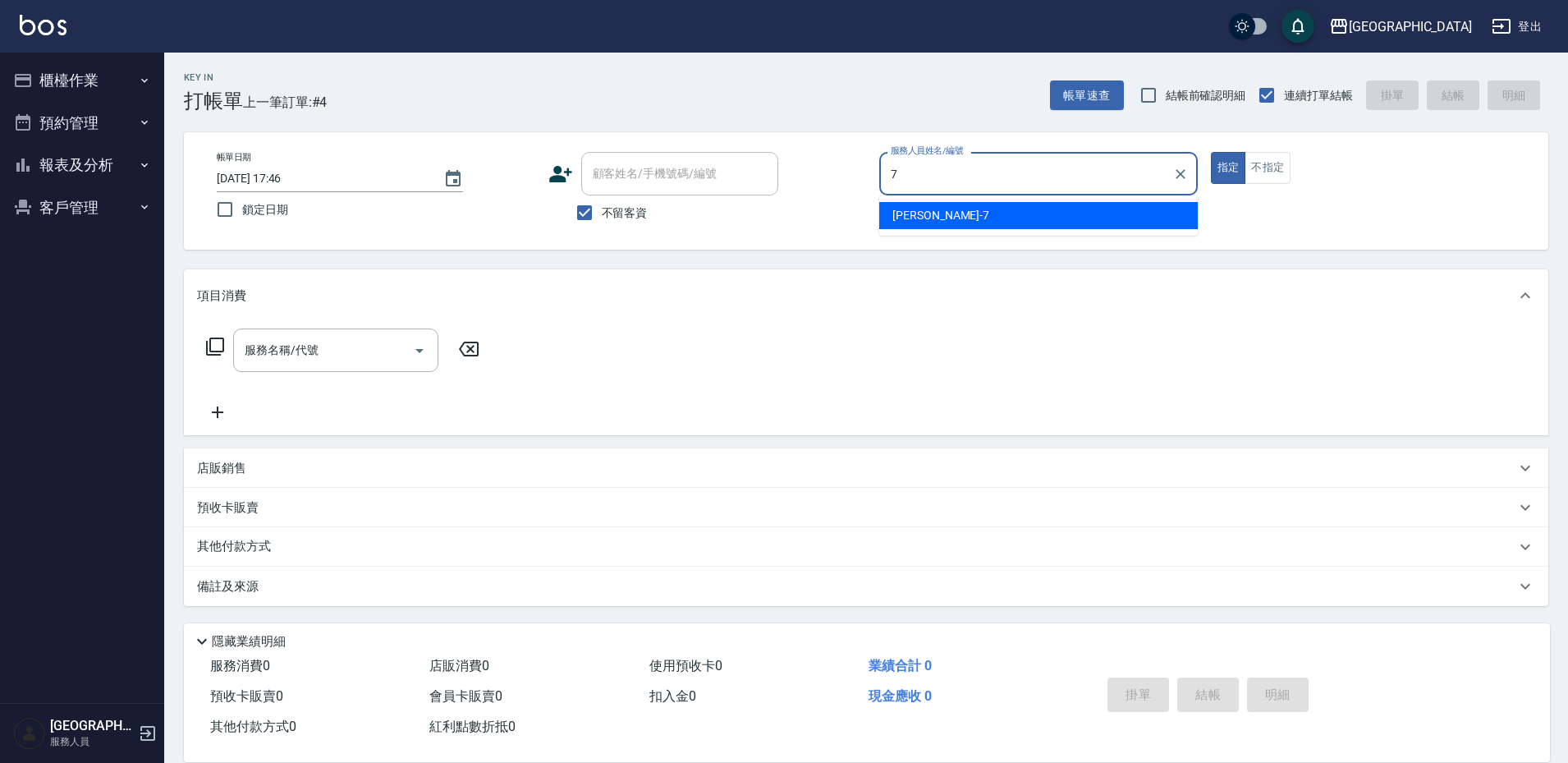
type input "林采儀-7"
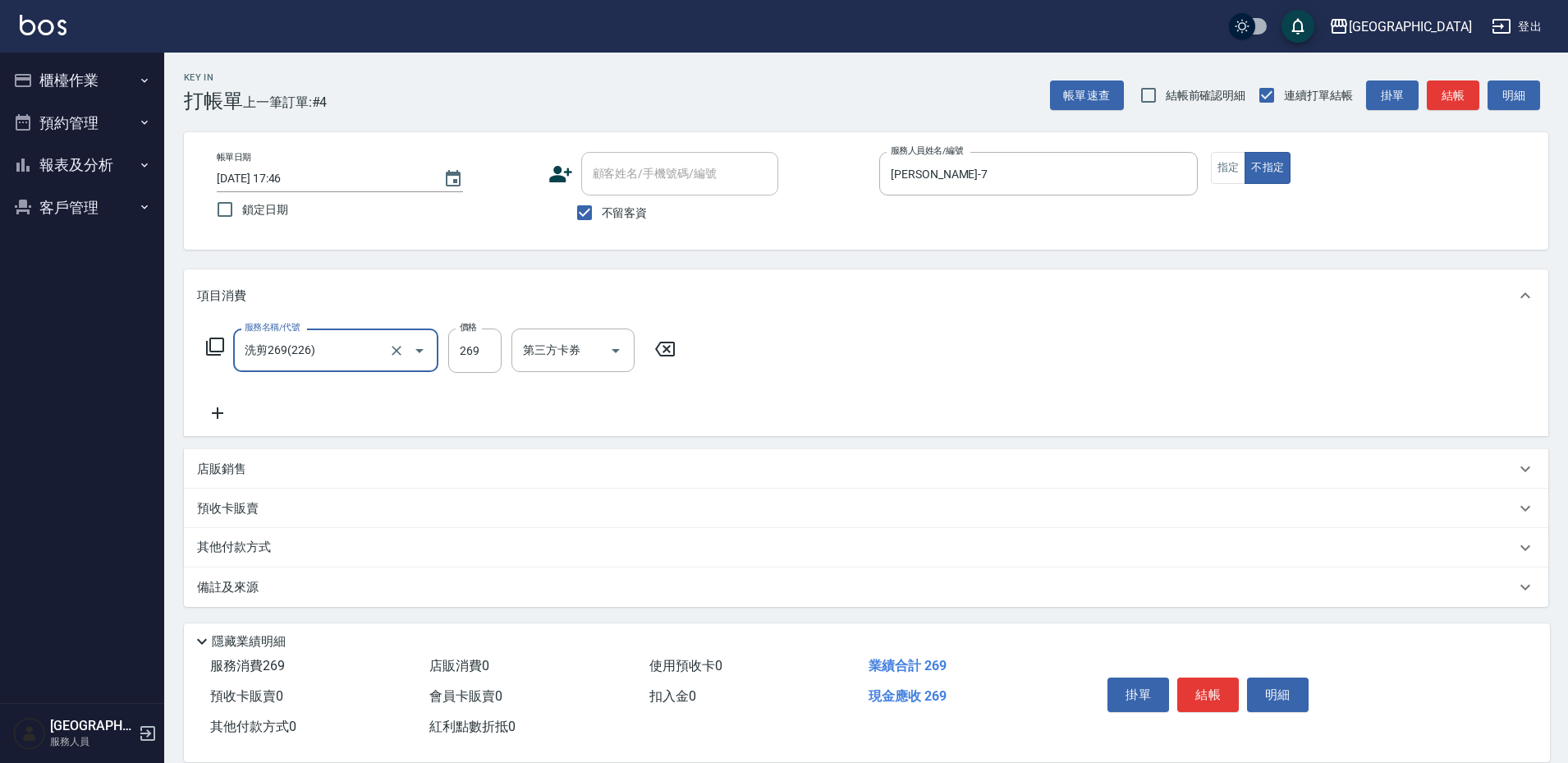
type input "洗剪269(226)"
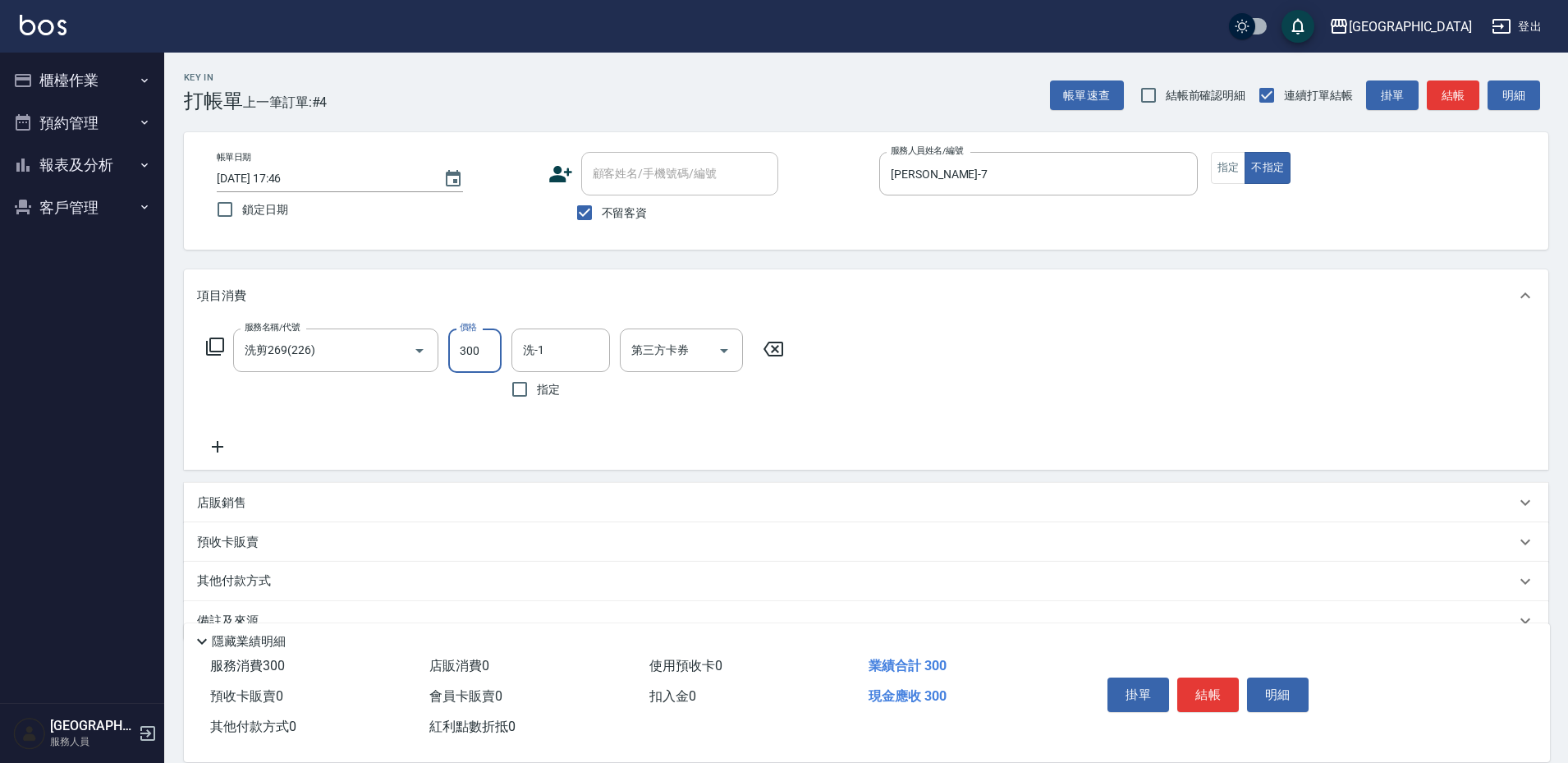
type input "300"
type input "林采儀-7"
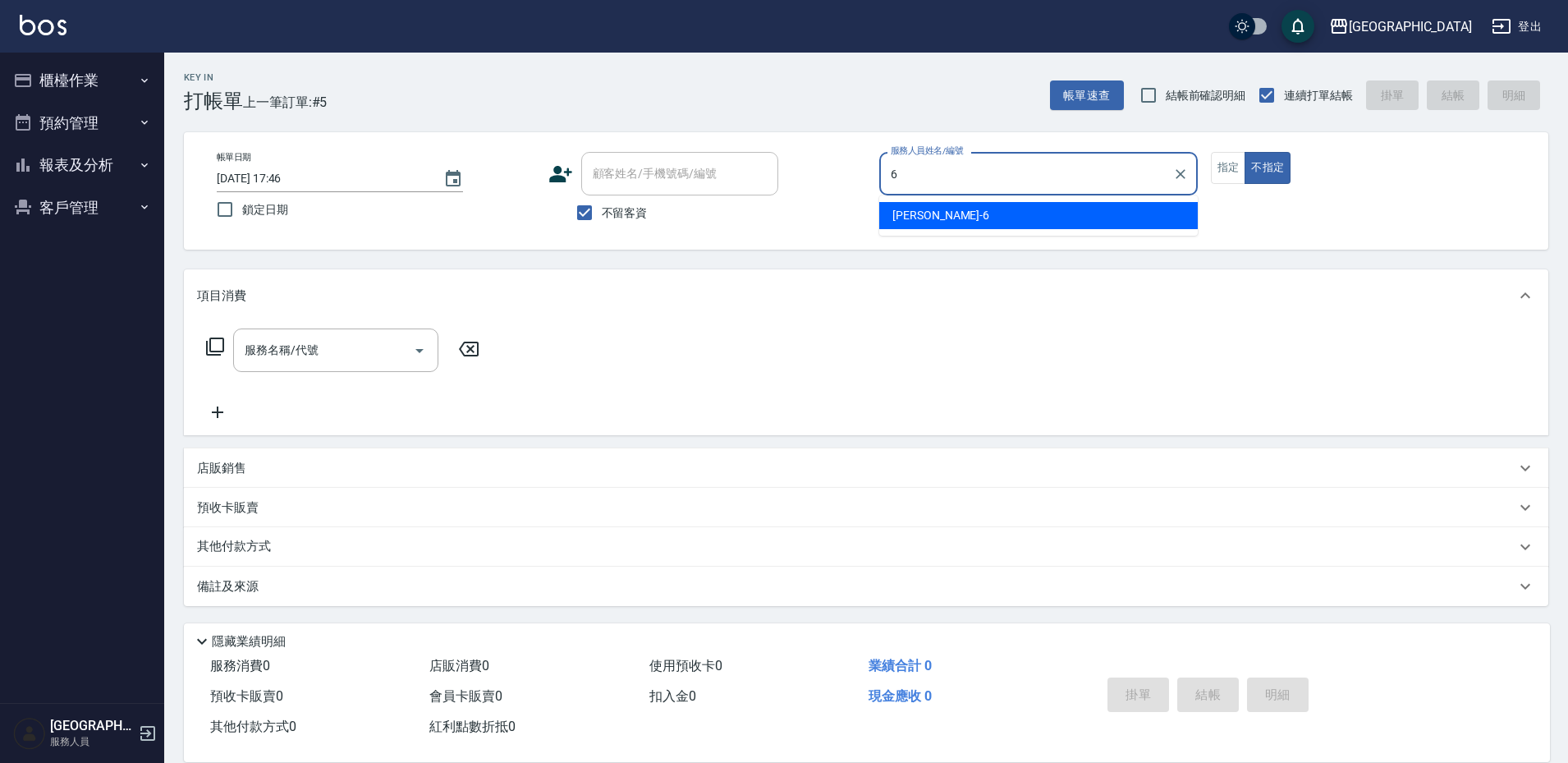
type input "陳芊驊-6"
type button "false"
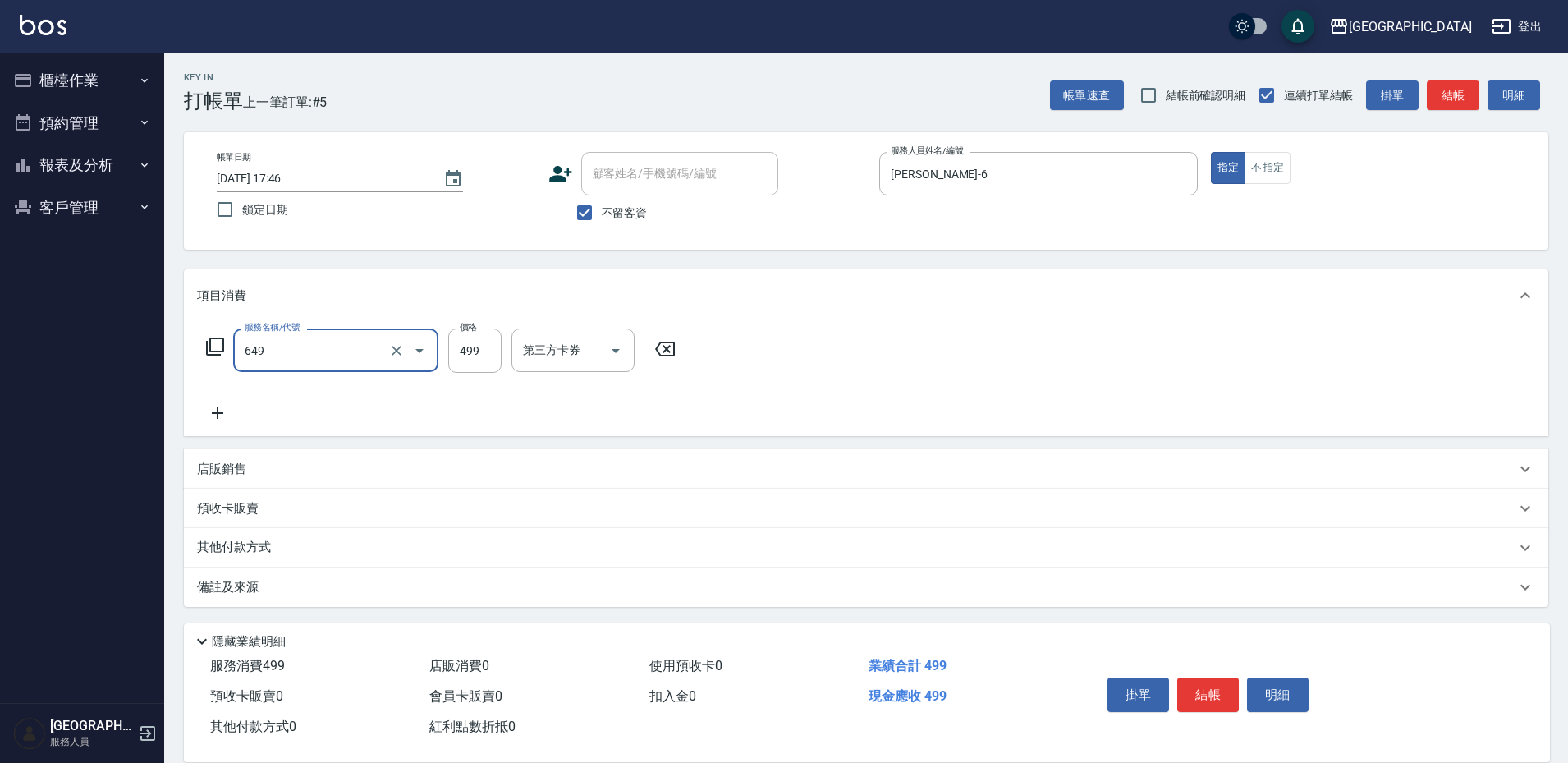
type input "角質499(649)"
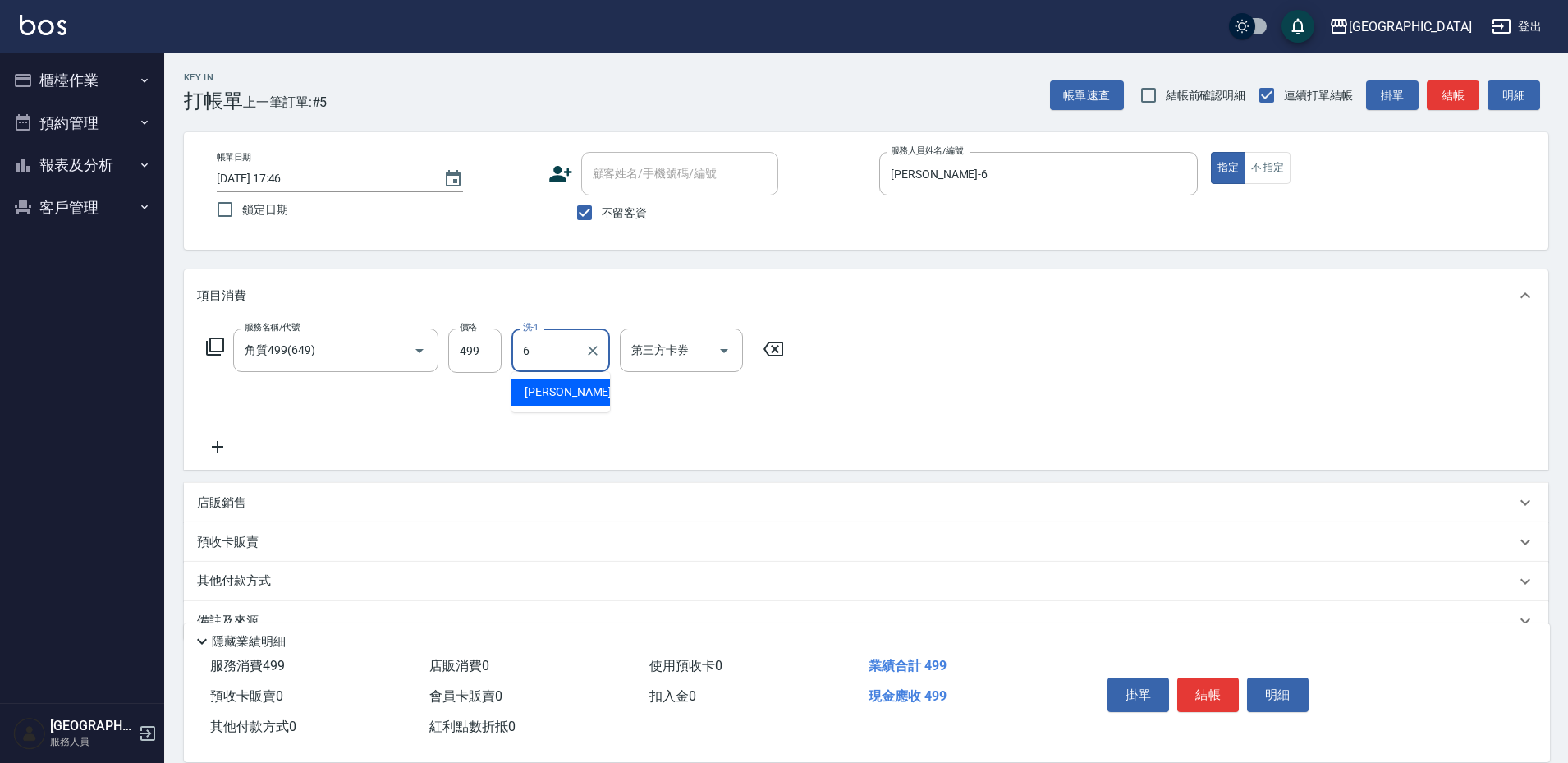
type input "陳芊驊-6"
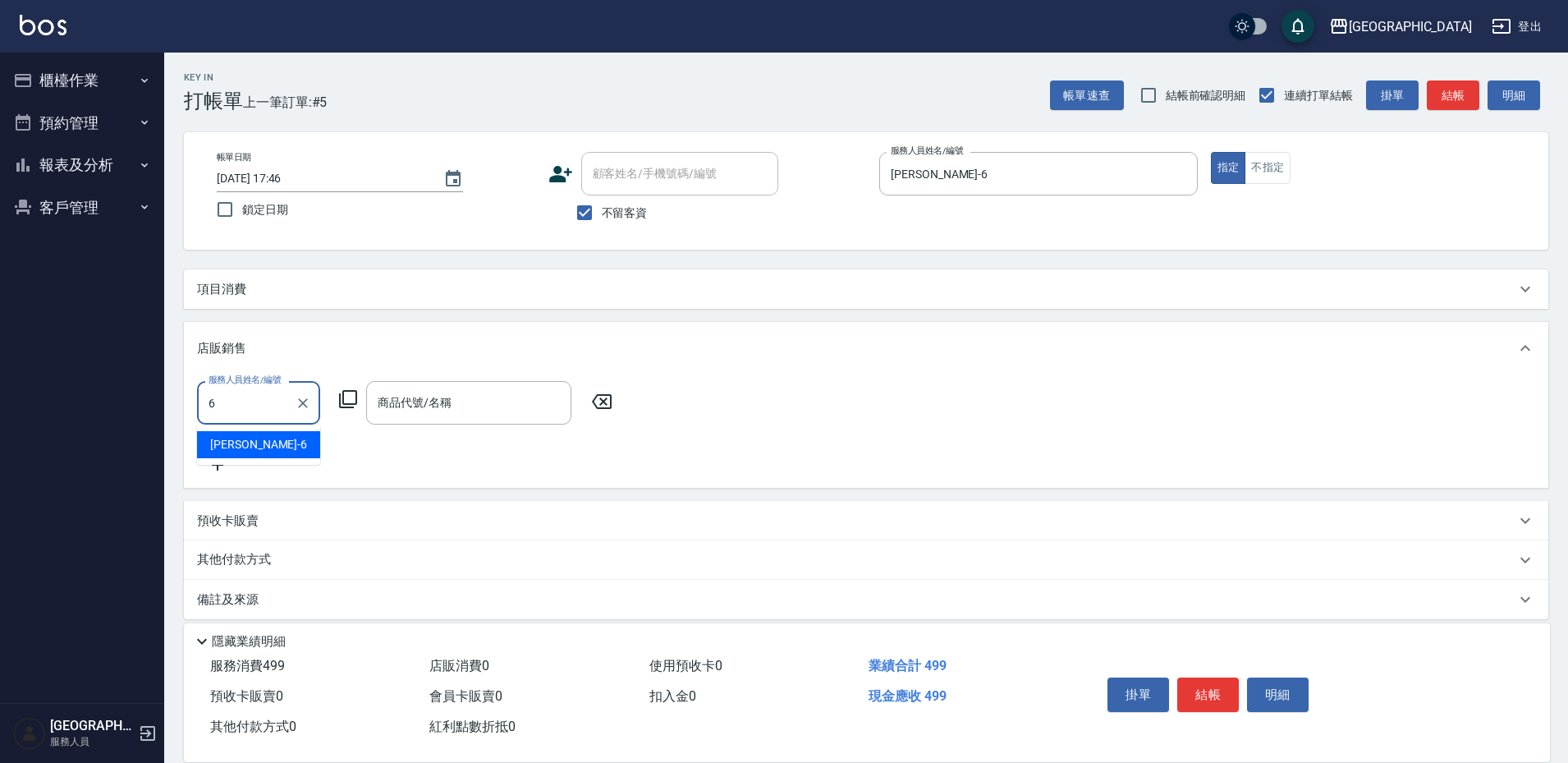
type input "陳芊驊-6"
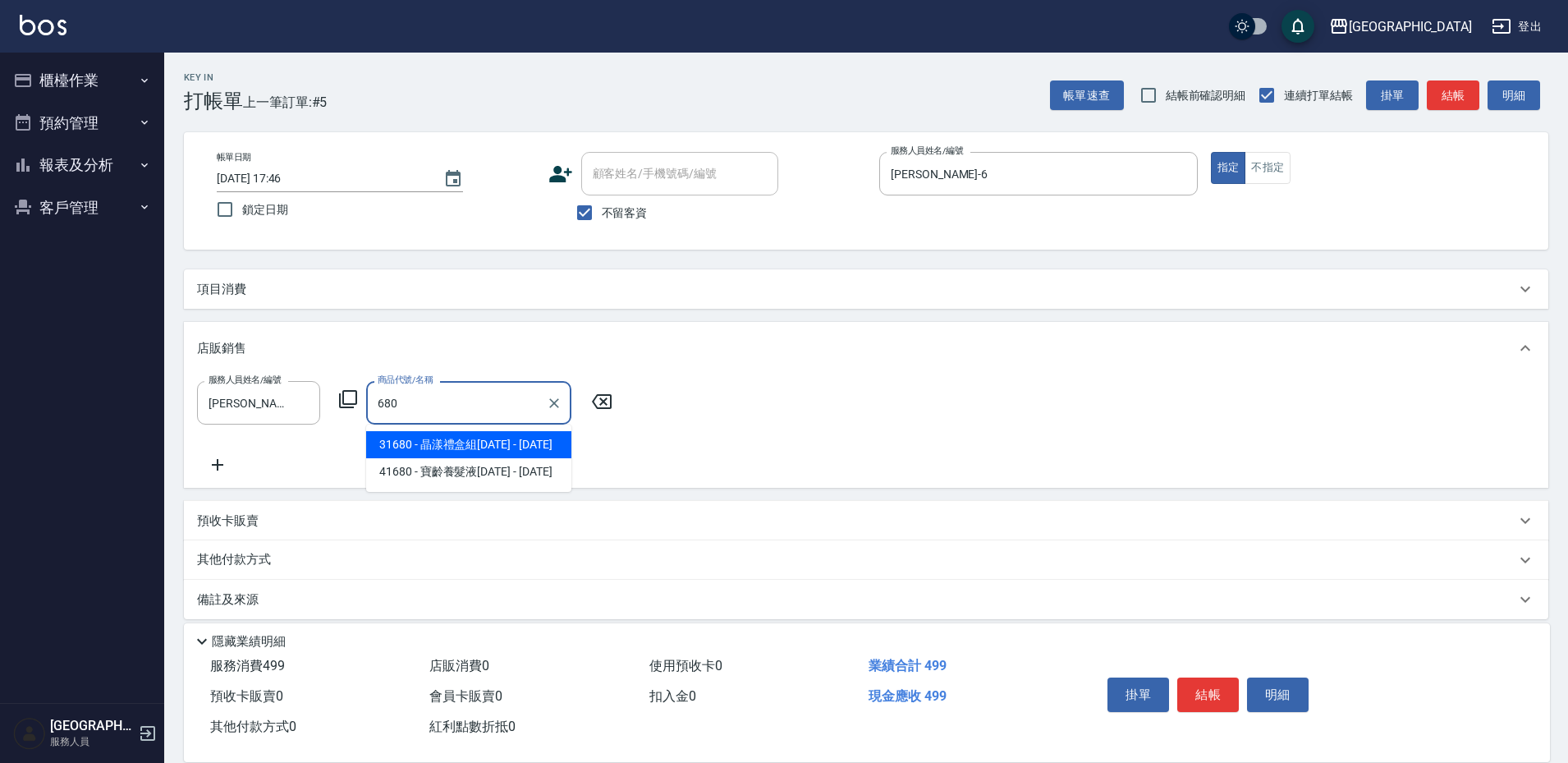
type input "680"
click at [596, 403] on icon at bounding box center [602, 401] width 41 height 20
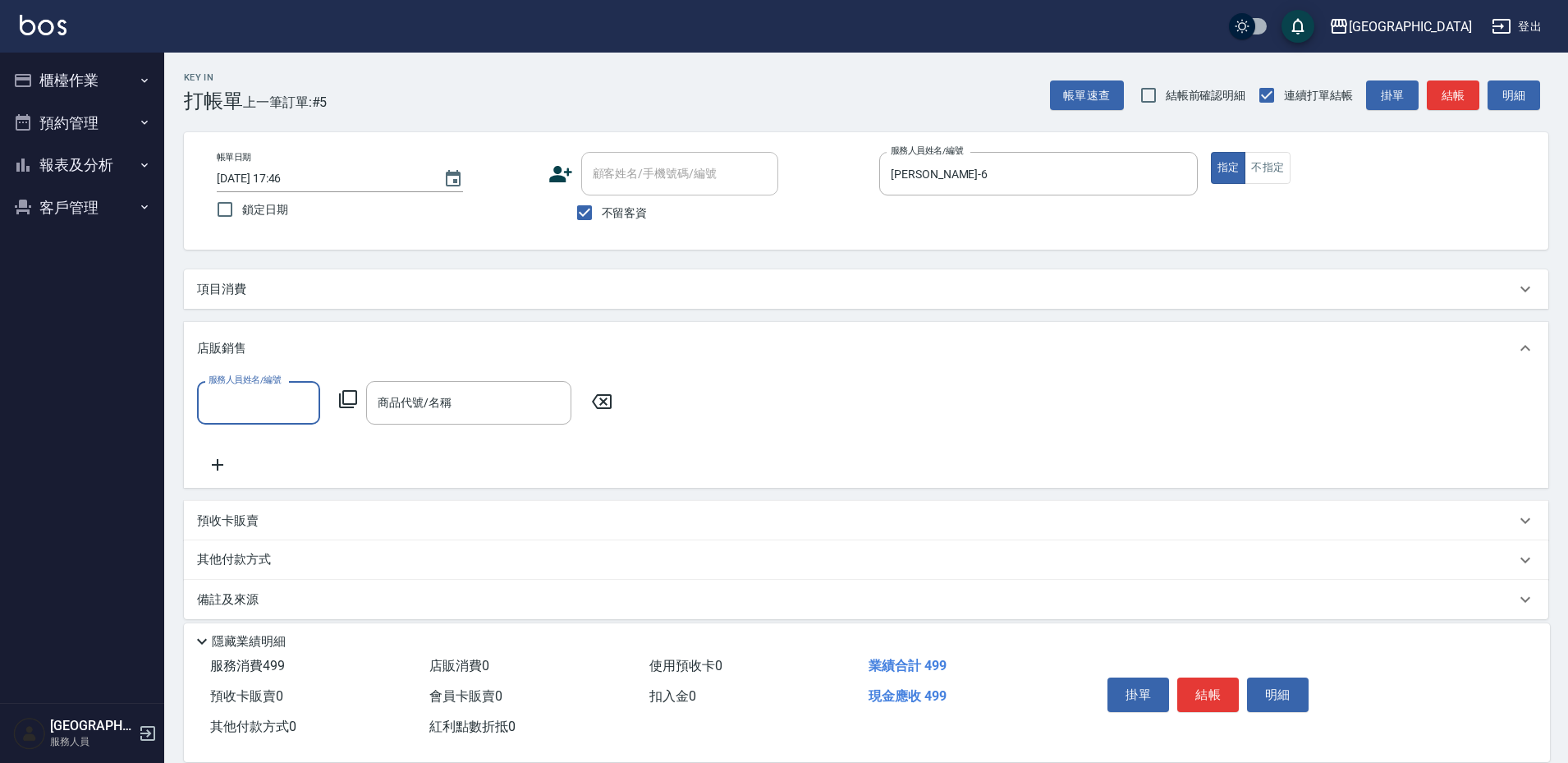
click at [626, 296] on div "項目消費" at bounding box center [856, 289] width 1318 height 17
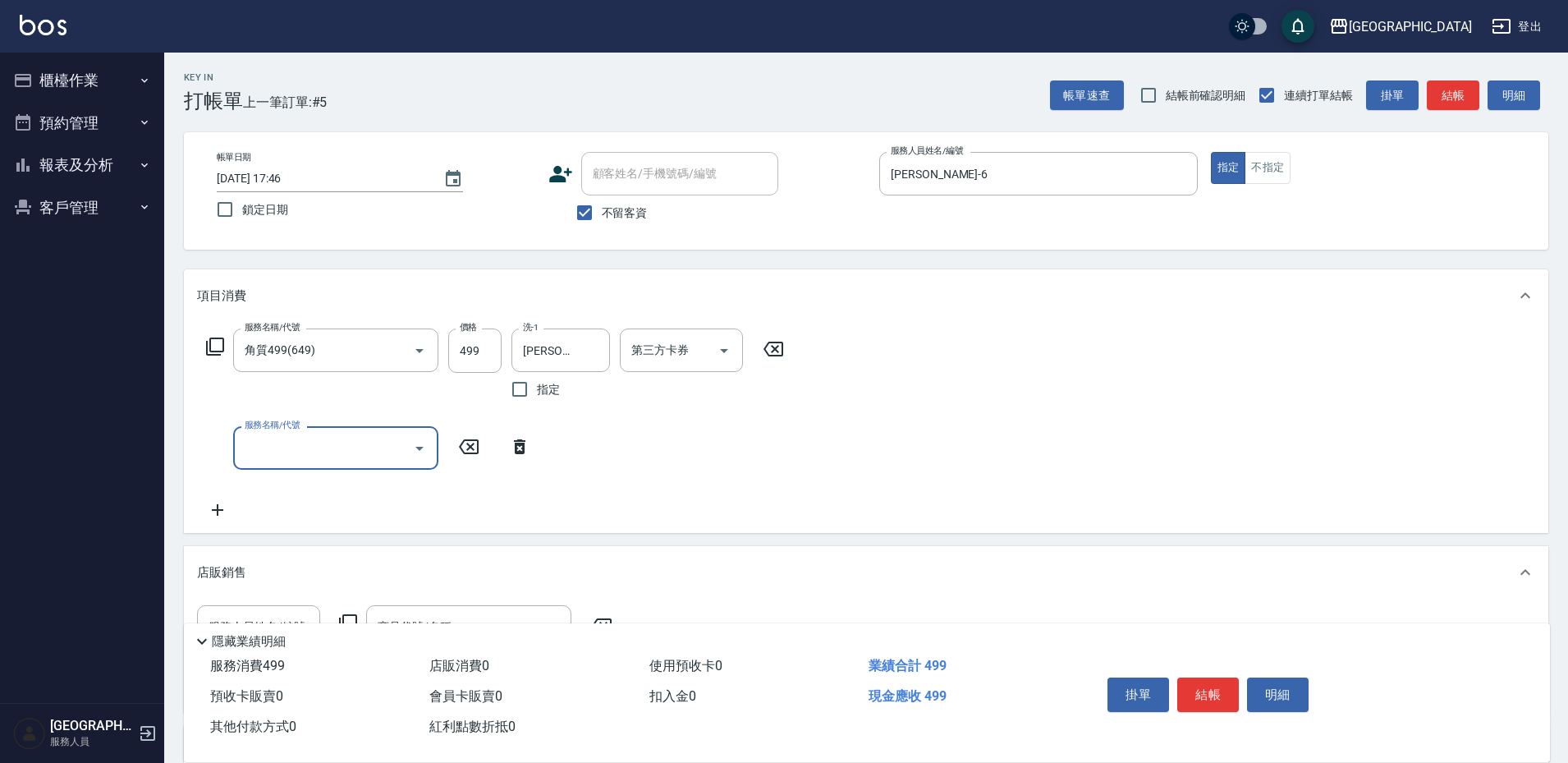
click at [778, 349] on icon at bounding box center [773, 349] width 41 height 20
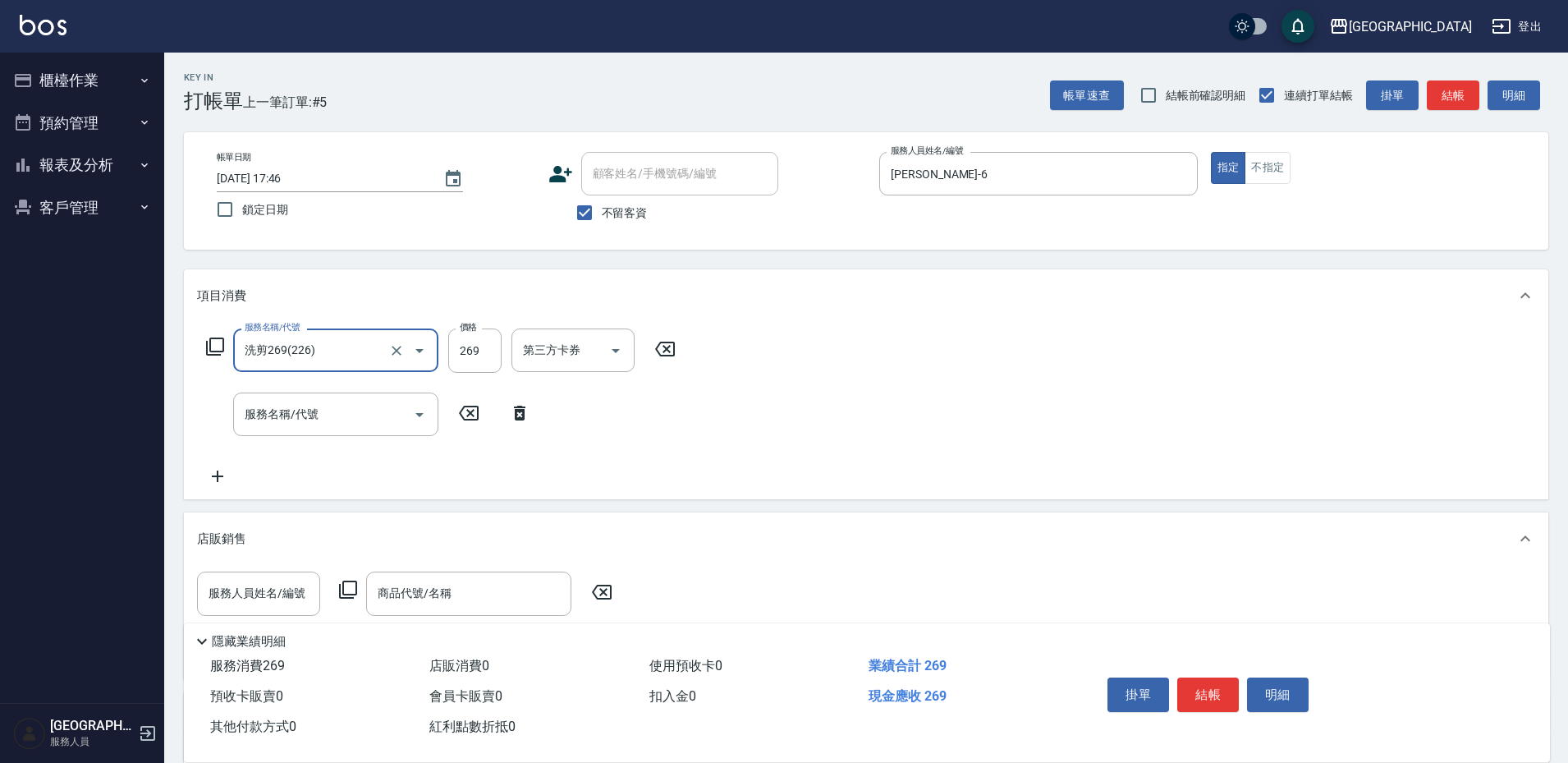
type input "洗剪269(226)"
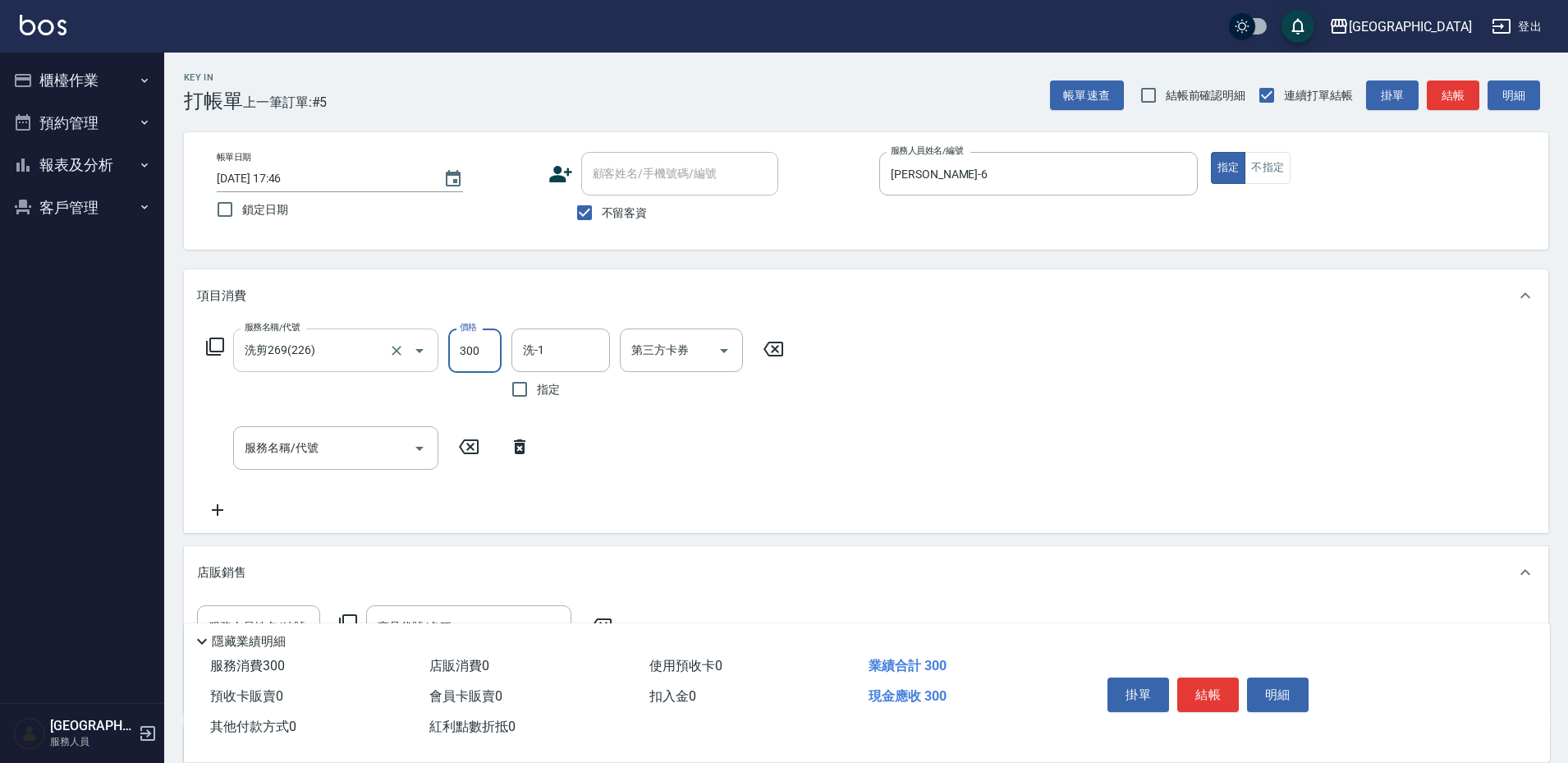
type input "300"
type input "陳芊驊-6"
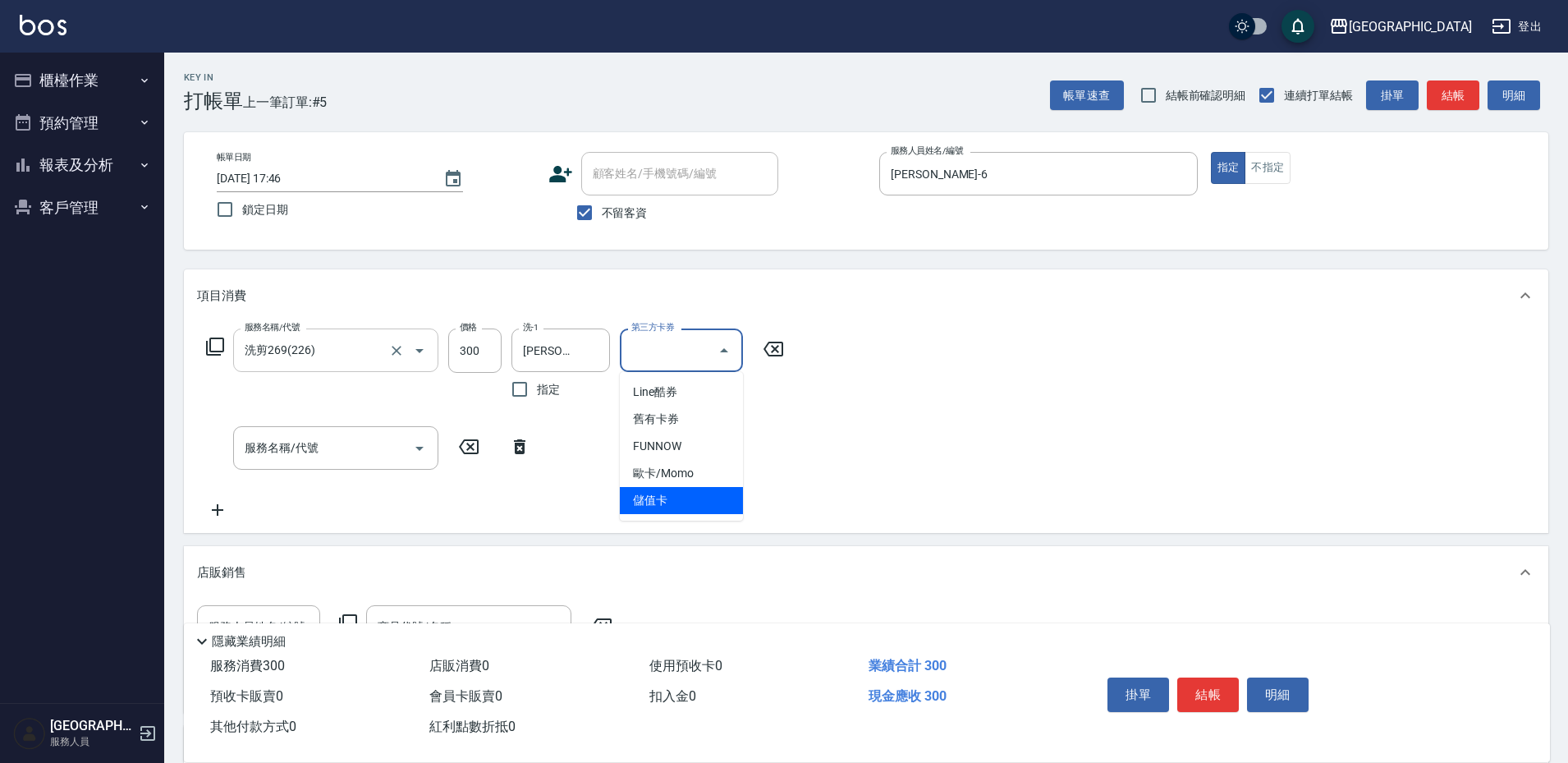
type input "儲值卡"
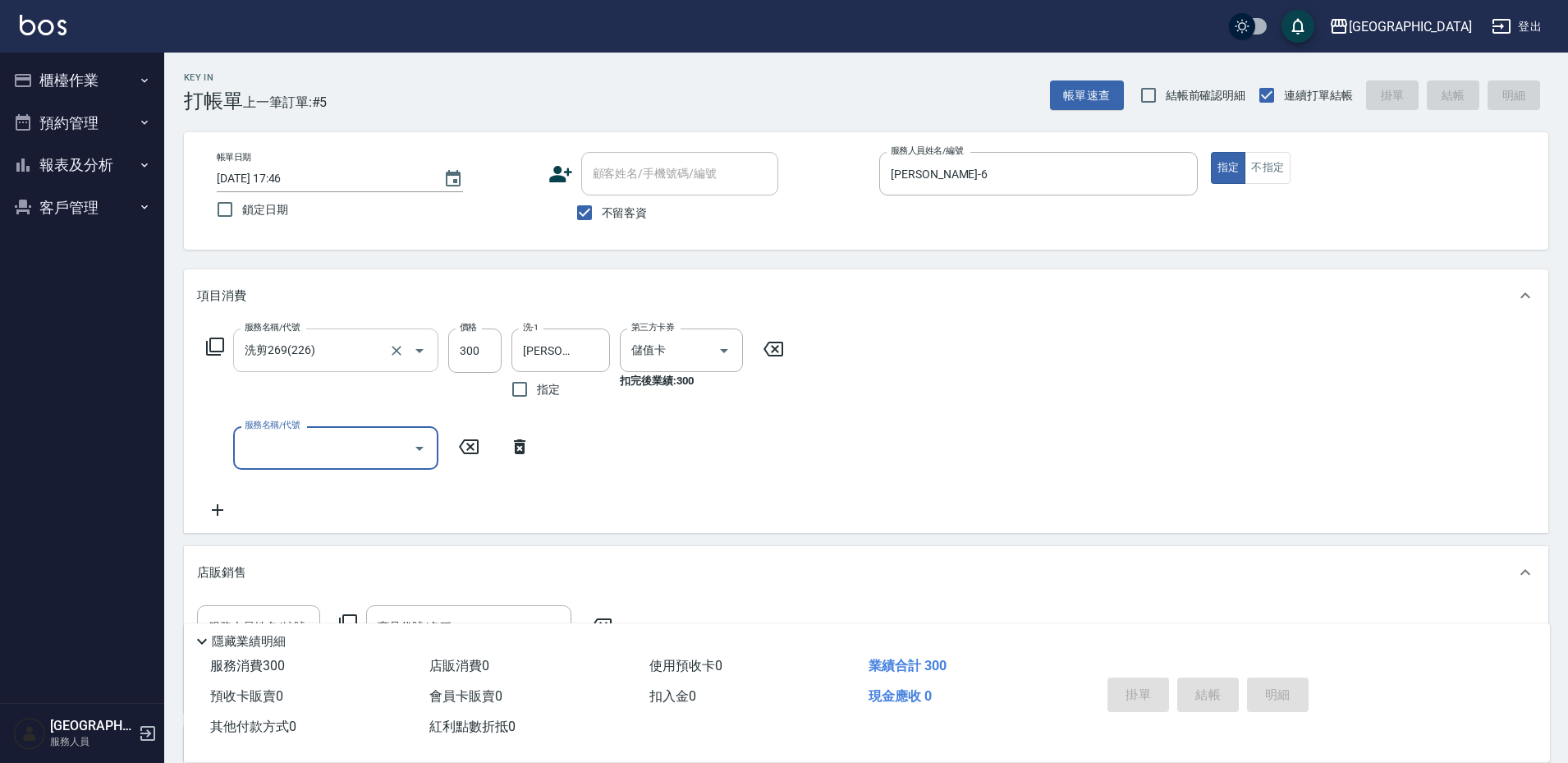
type input "2025/09/24 17:48"
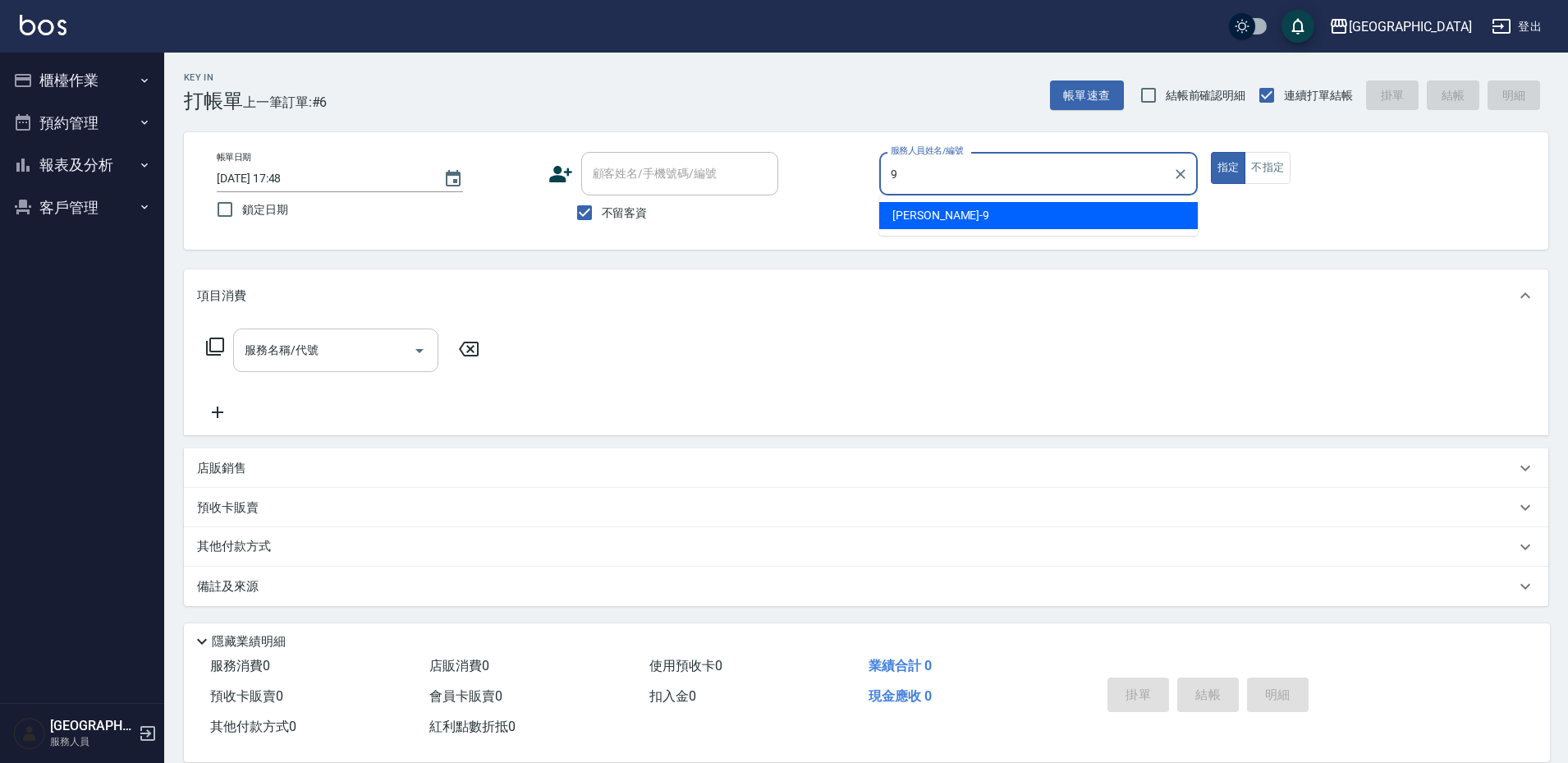
type input "陳思諭-9"
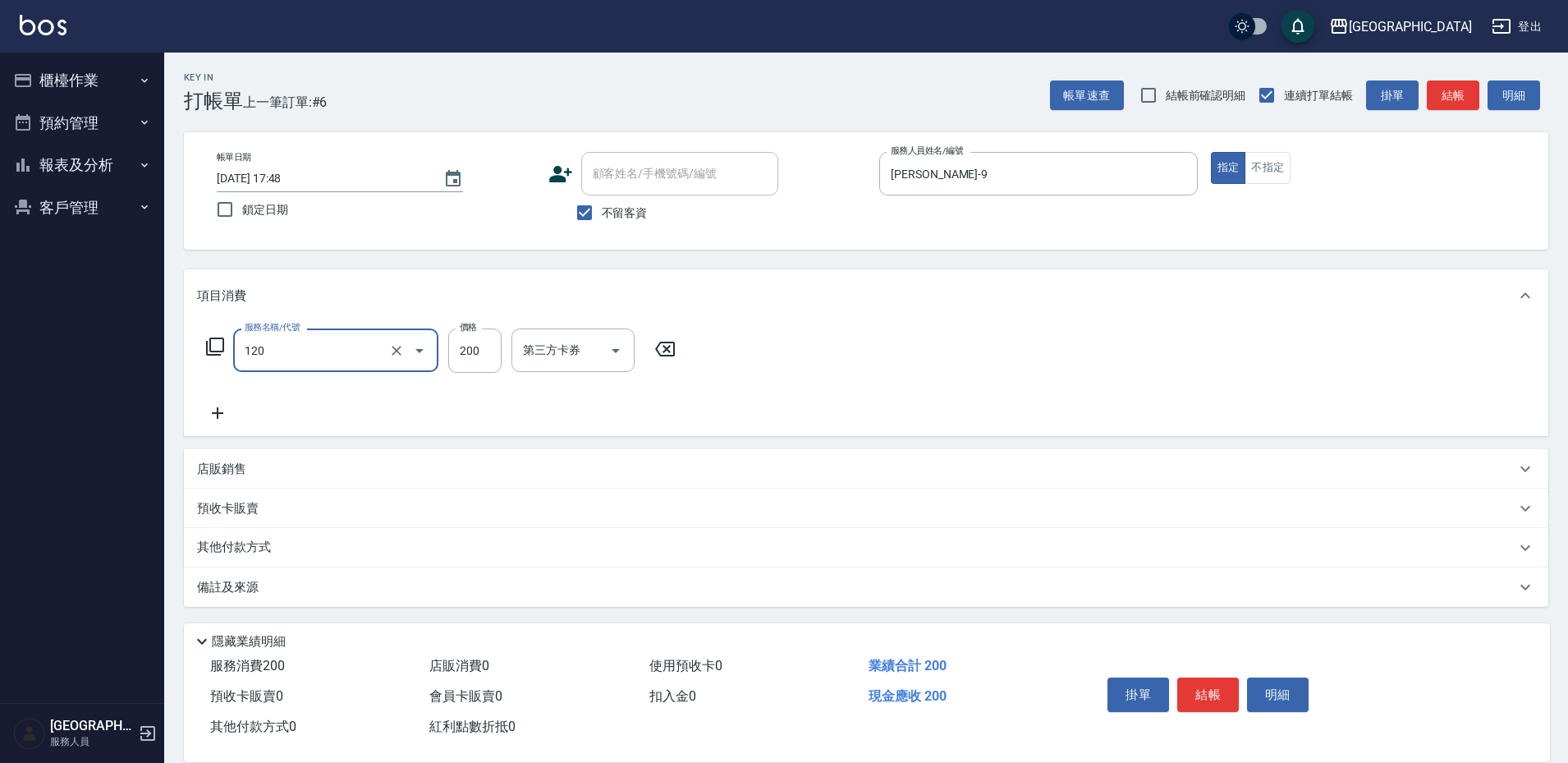
type input "New洗200(120)"
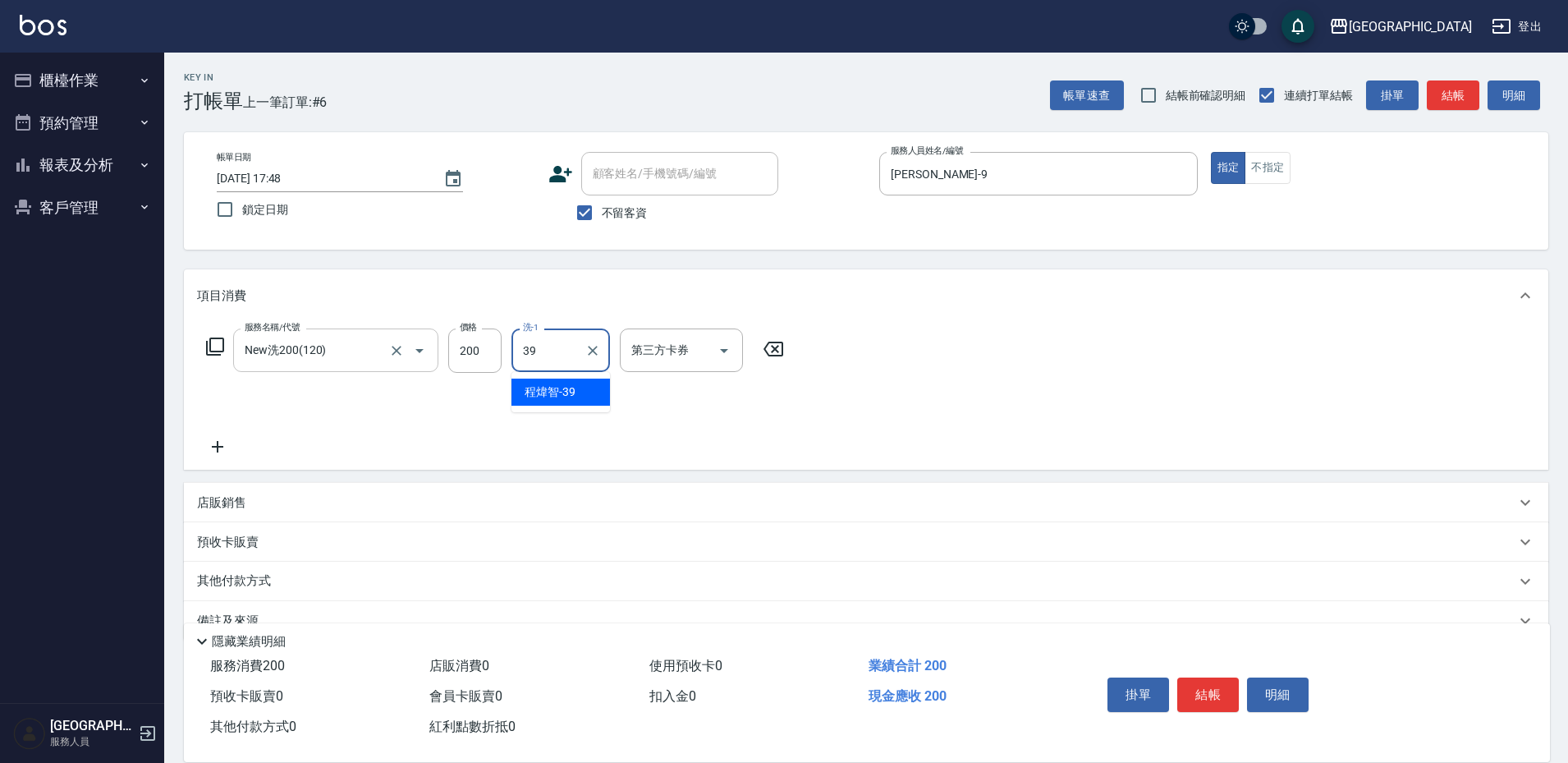
type input "程煒智-39"
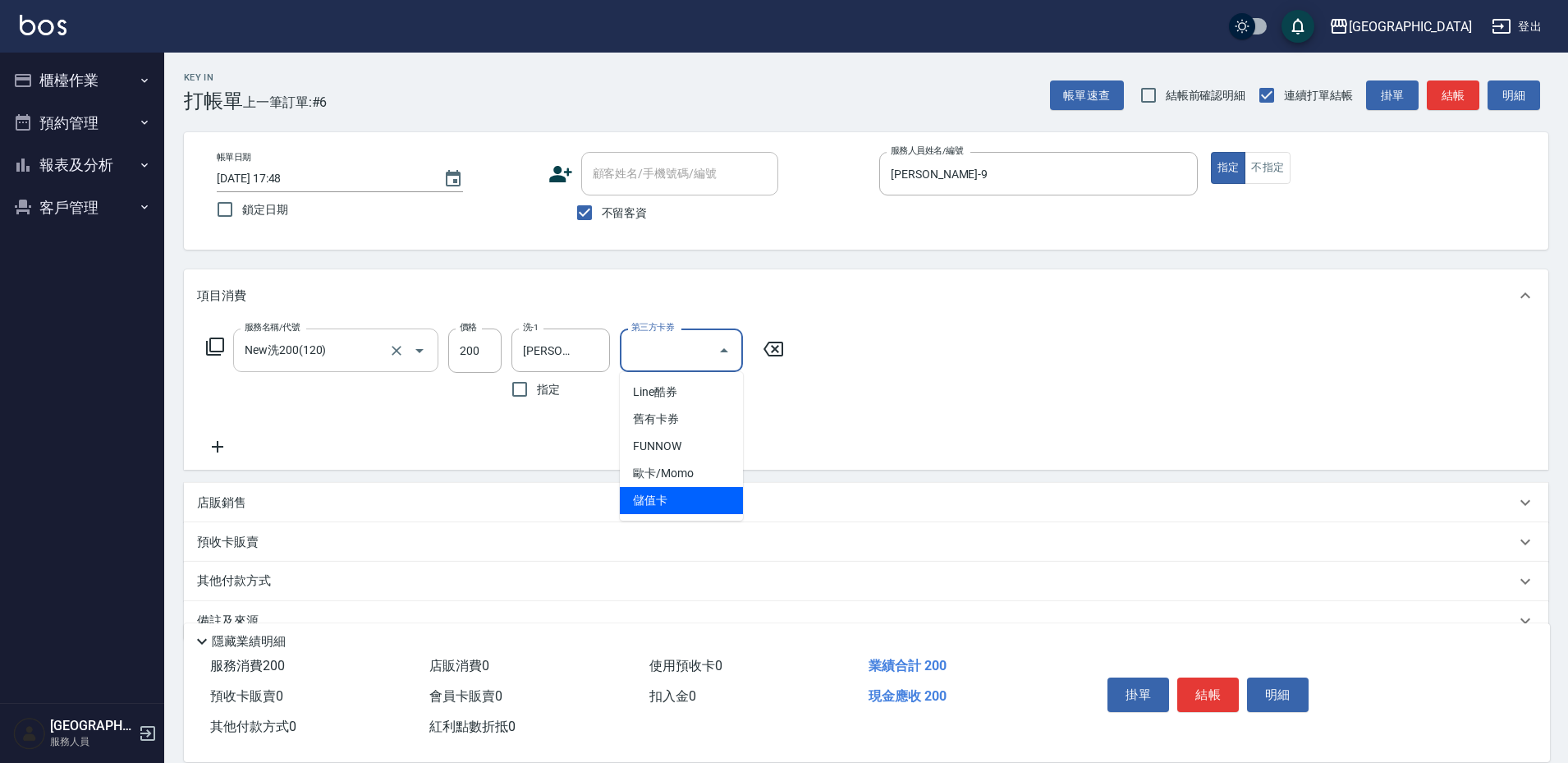
type input "儲值卡"
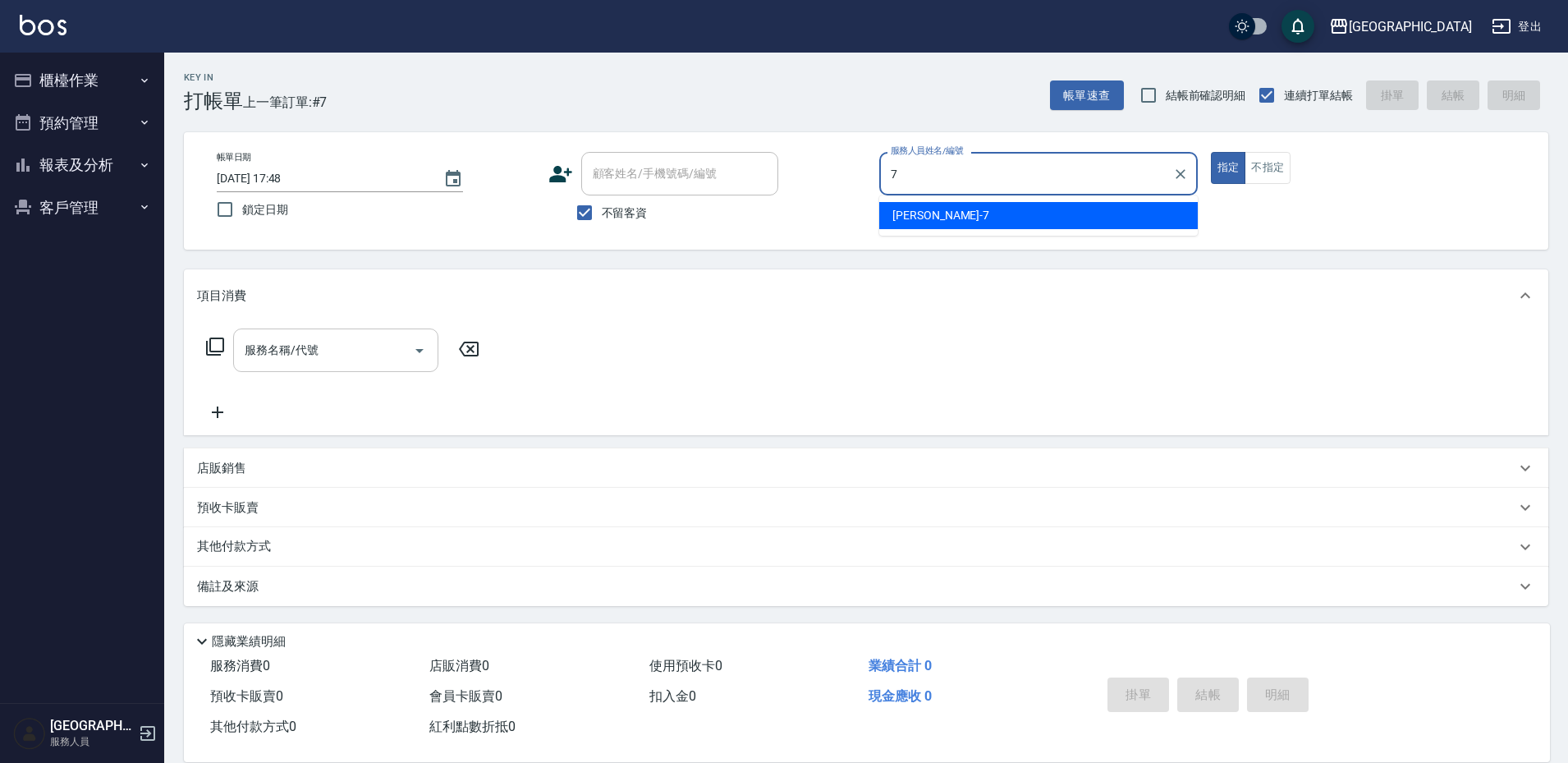
type input "林采儀-7"
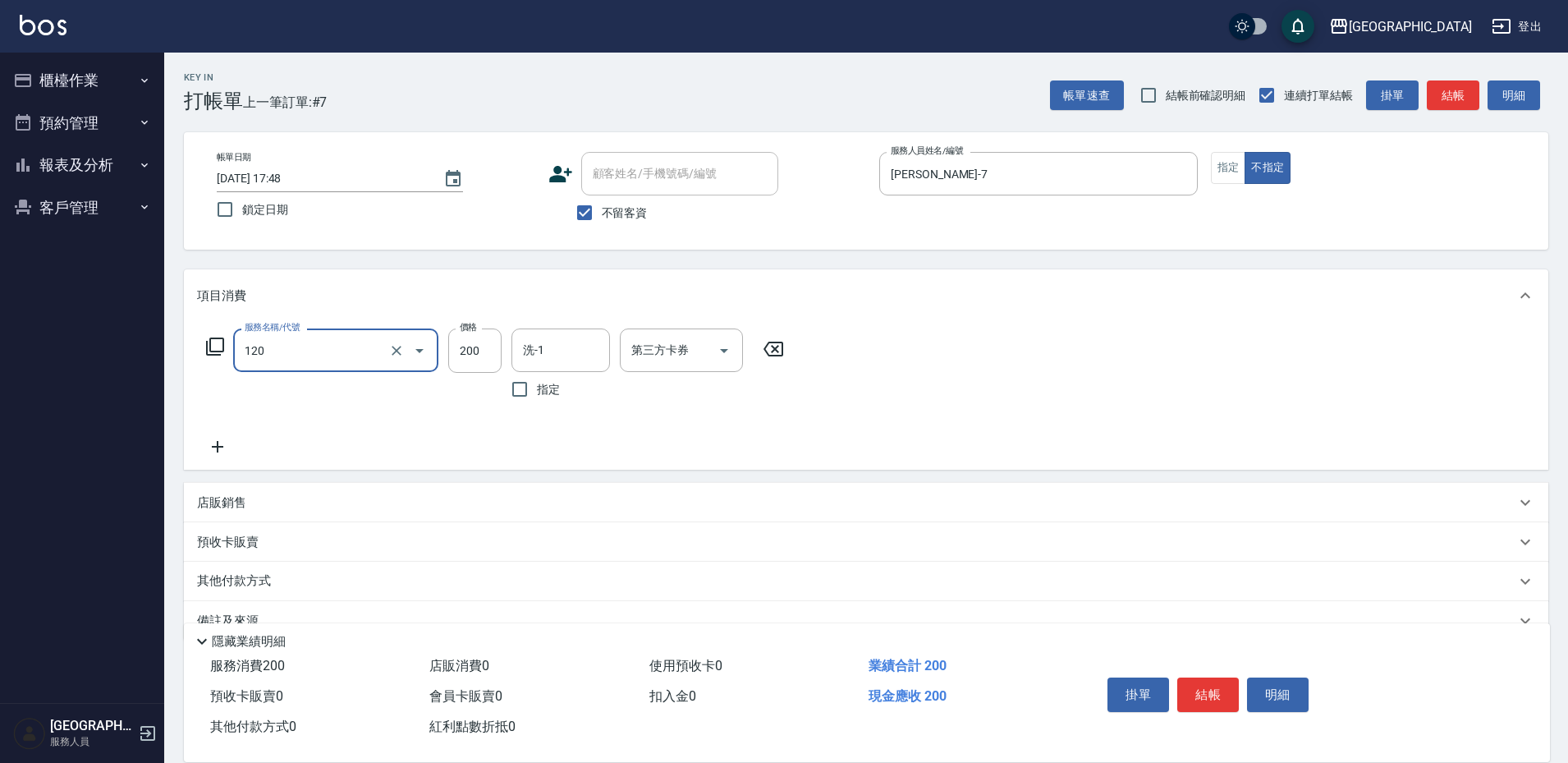
type input "New洗200(120)"
type input "林彥柏-35"
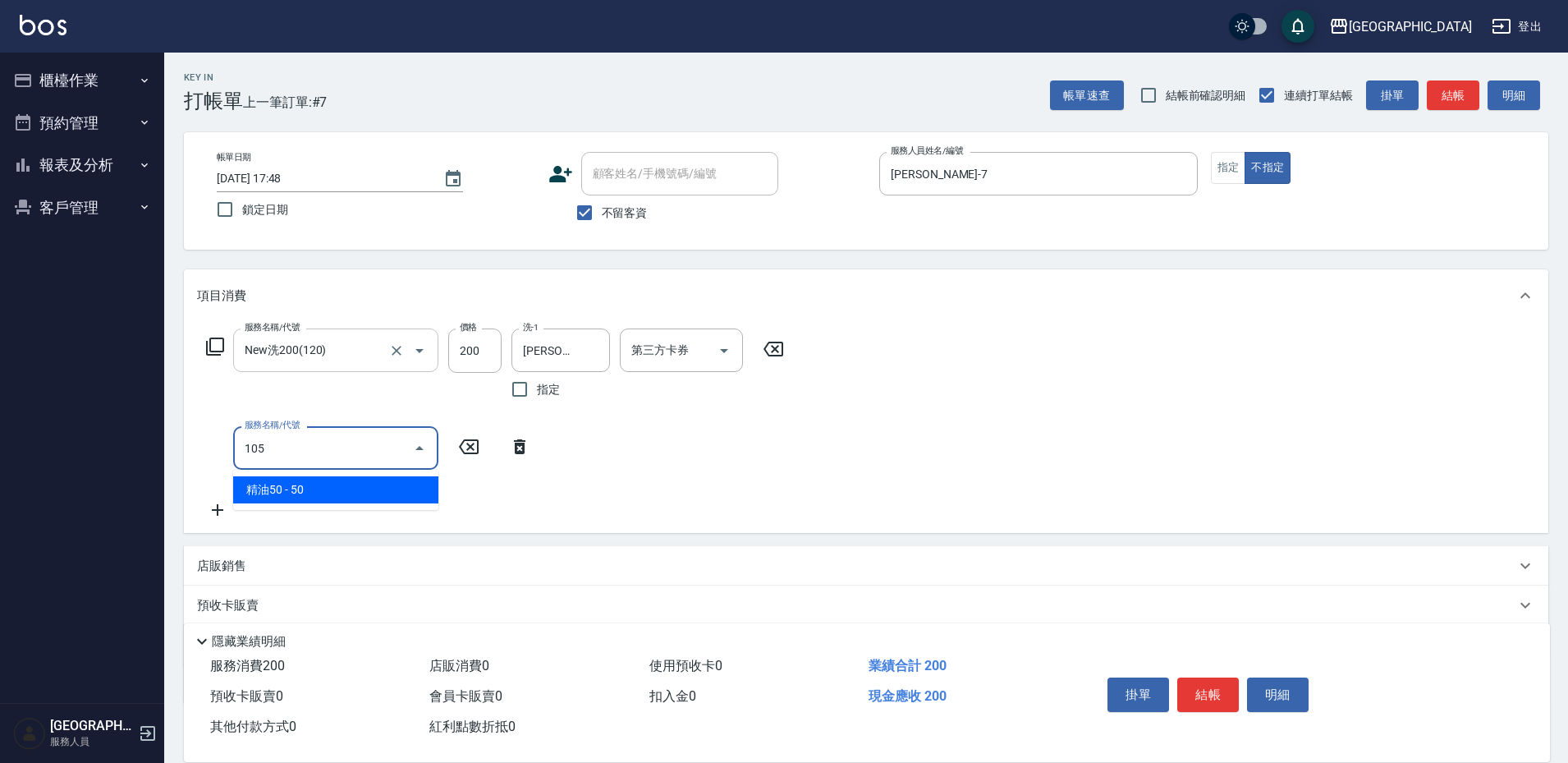
type input "精油50(105)"
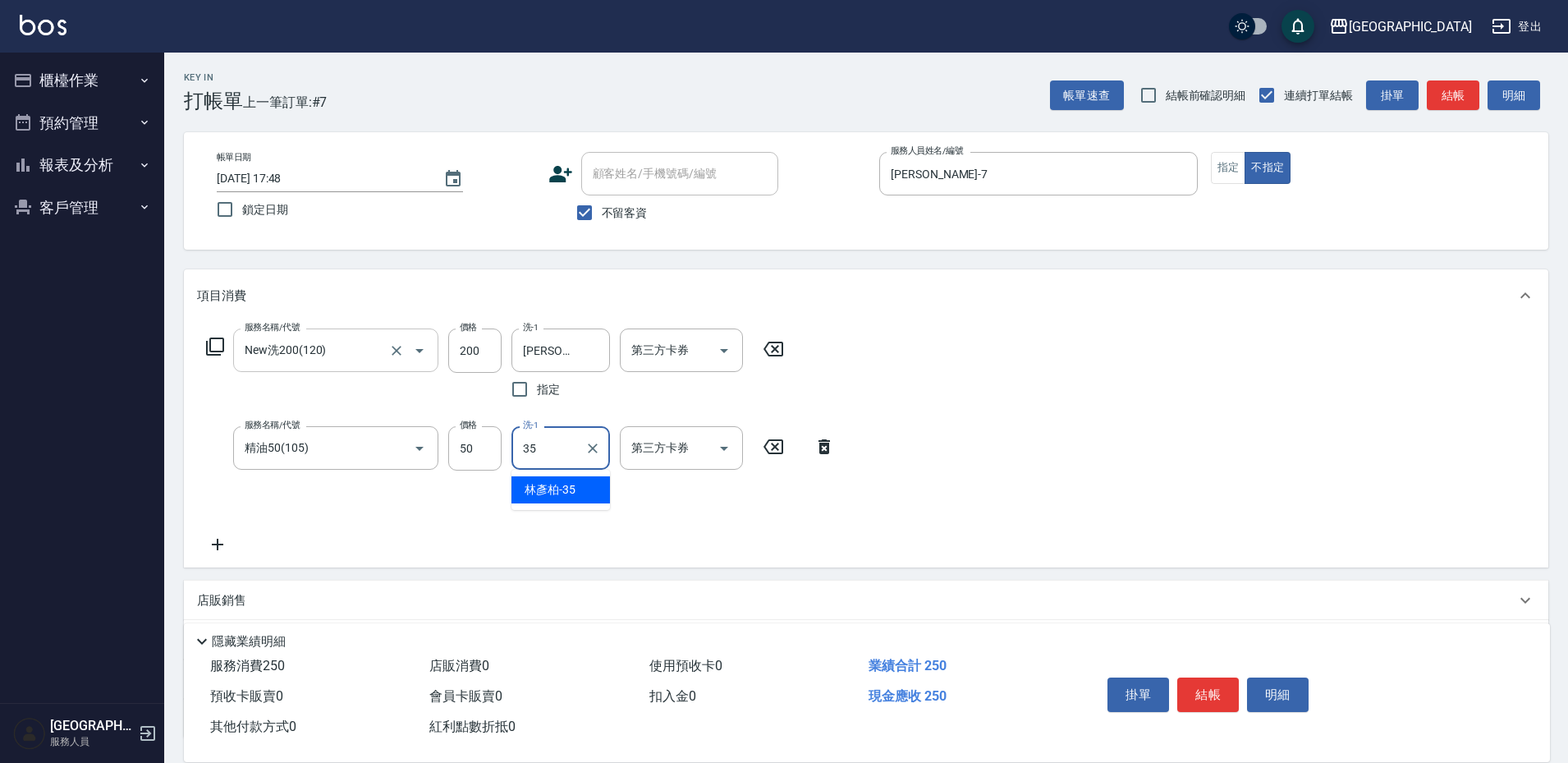
type input "林彥柏-35"
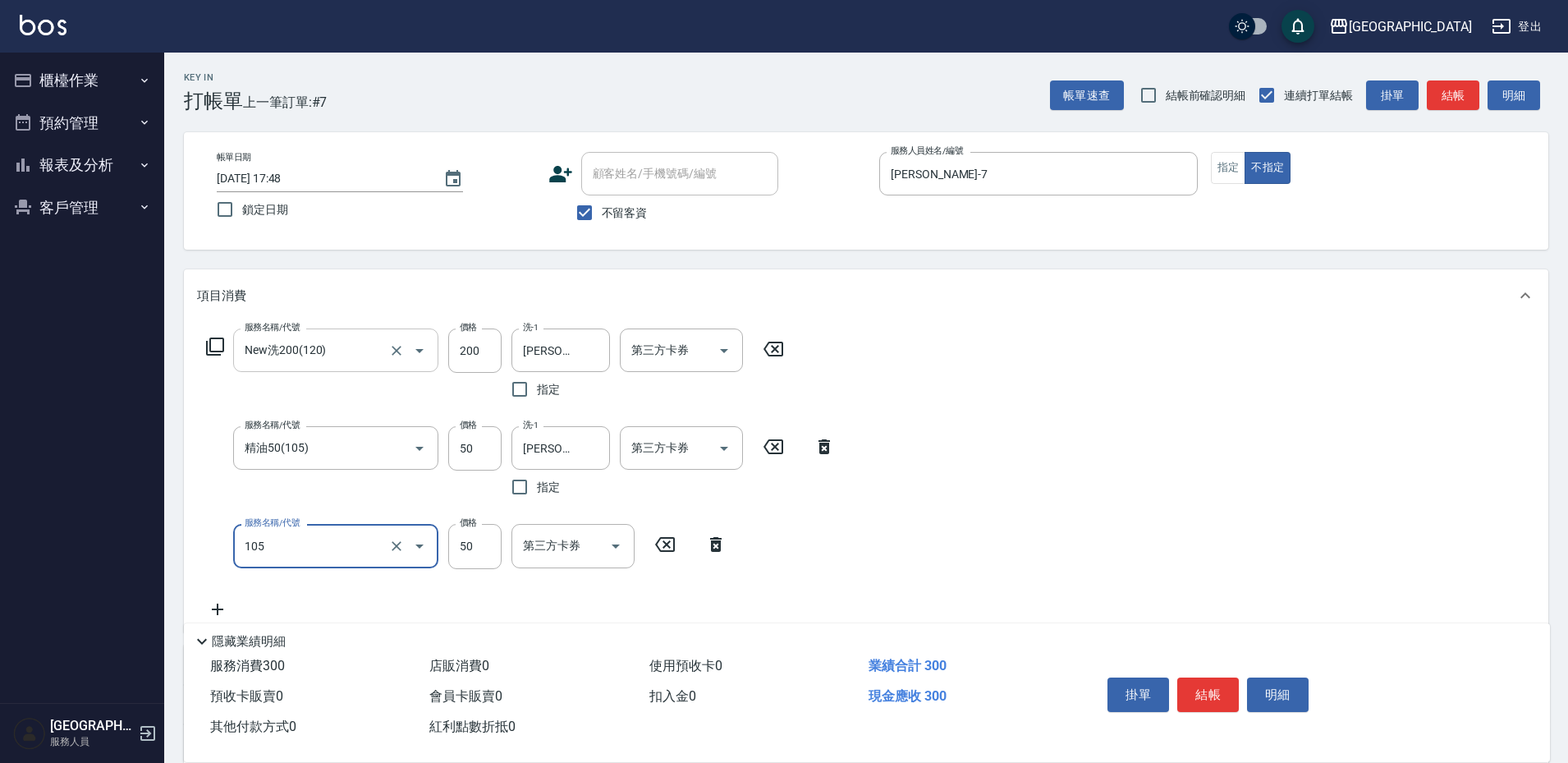
type input "精油50(105)"
type input "林彥柏-35"
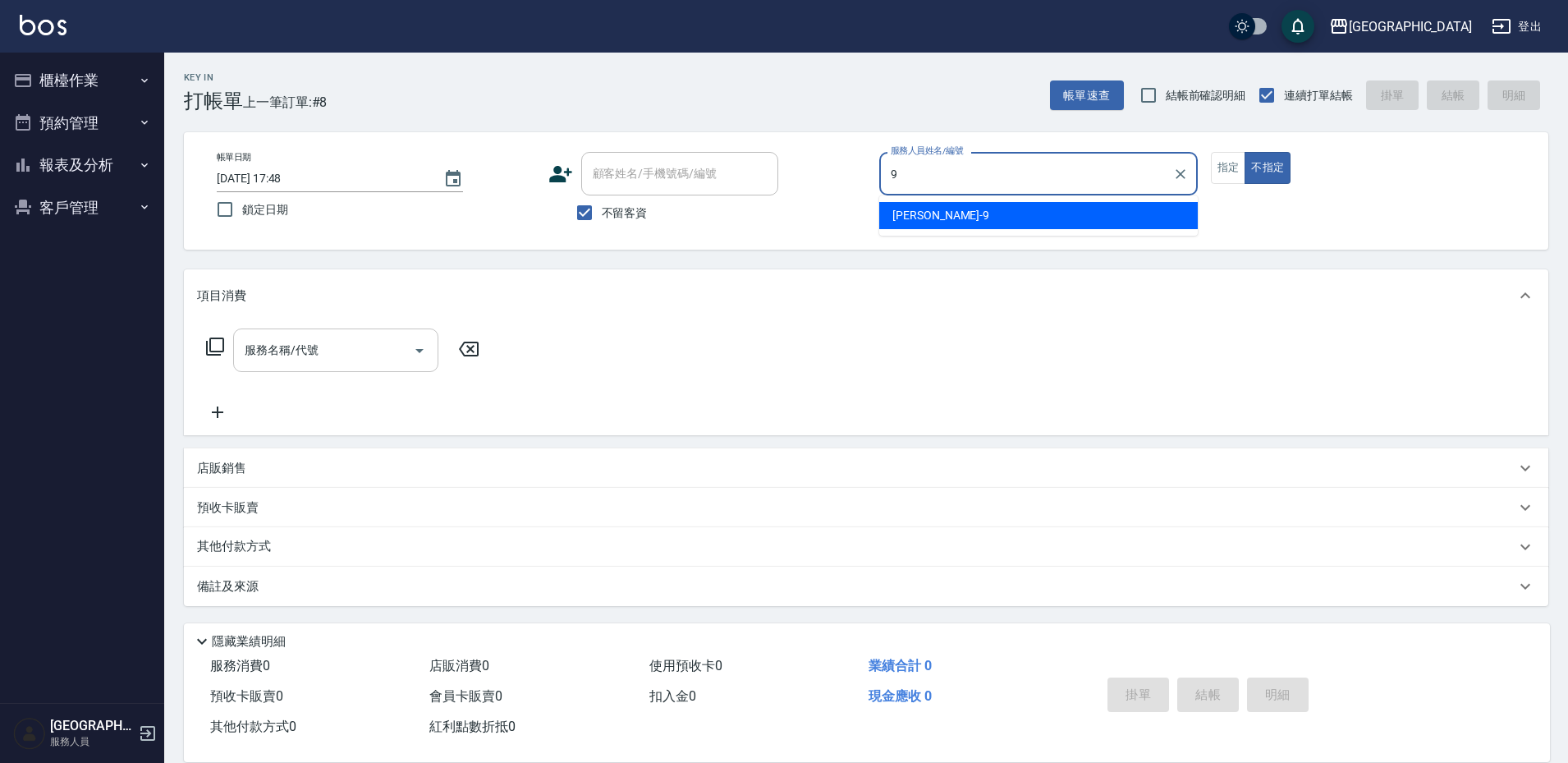
type input "陳思諭-9"
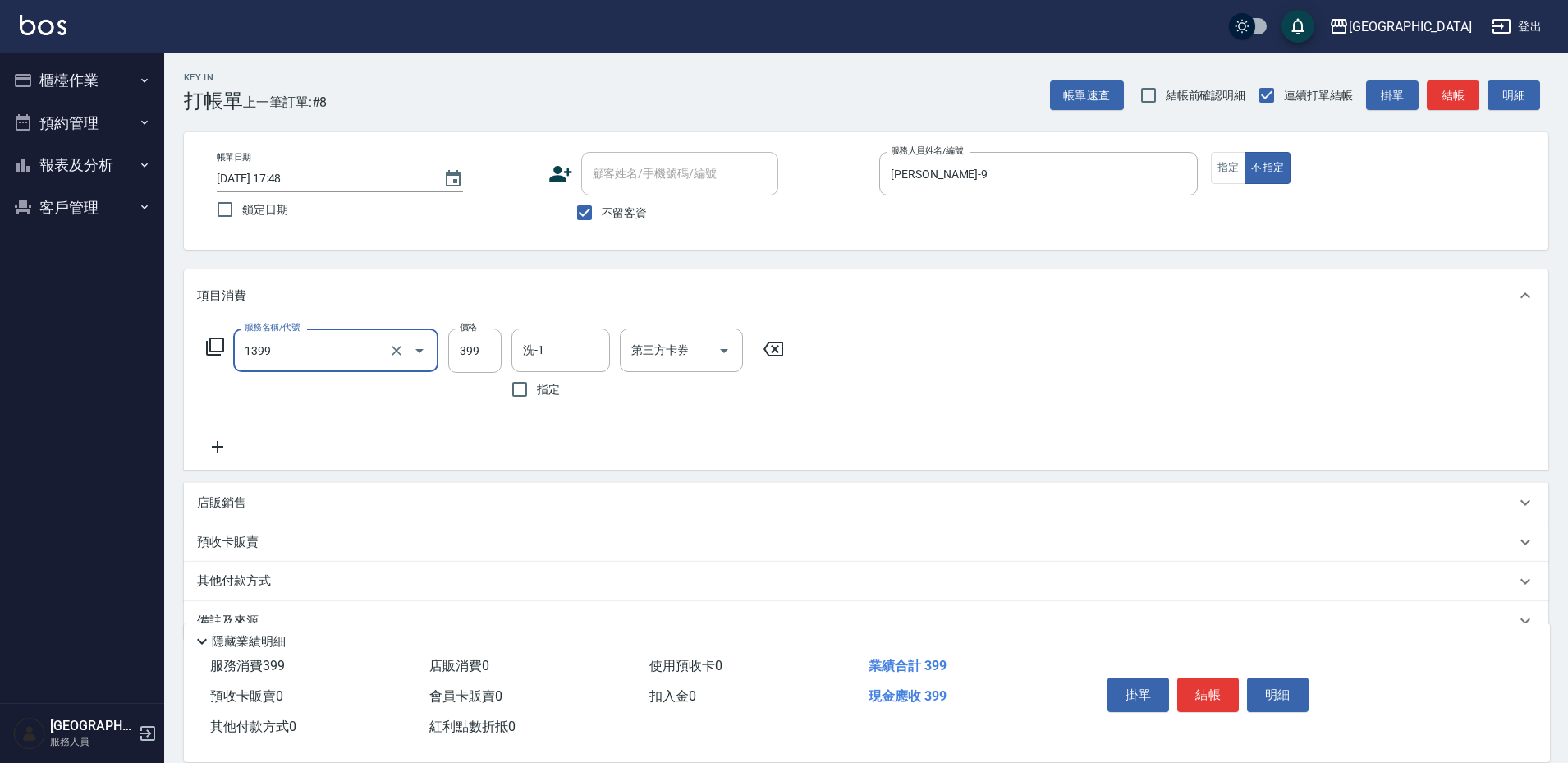
type input "海鹽洗髮399(1399)"
type input "林彥柏-35"
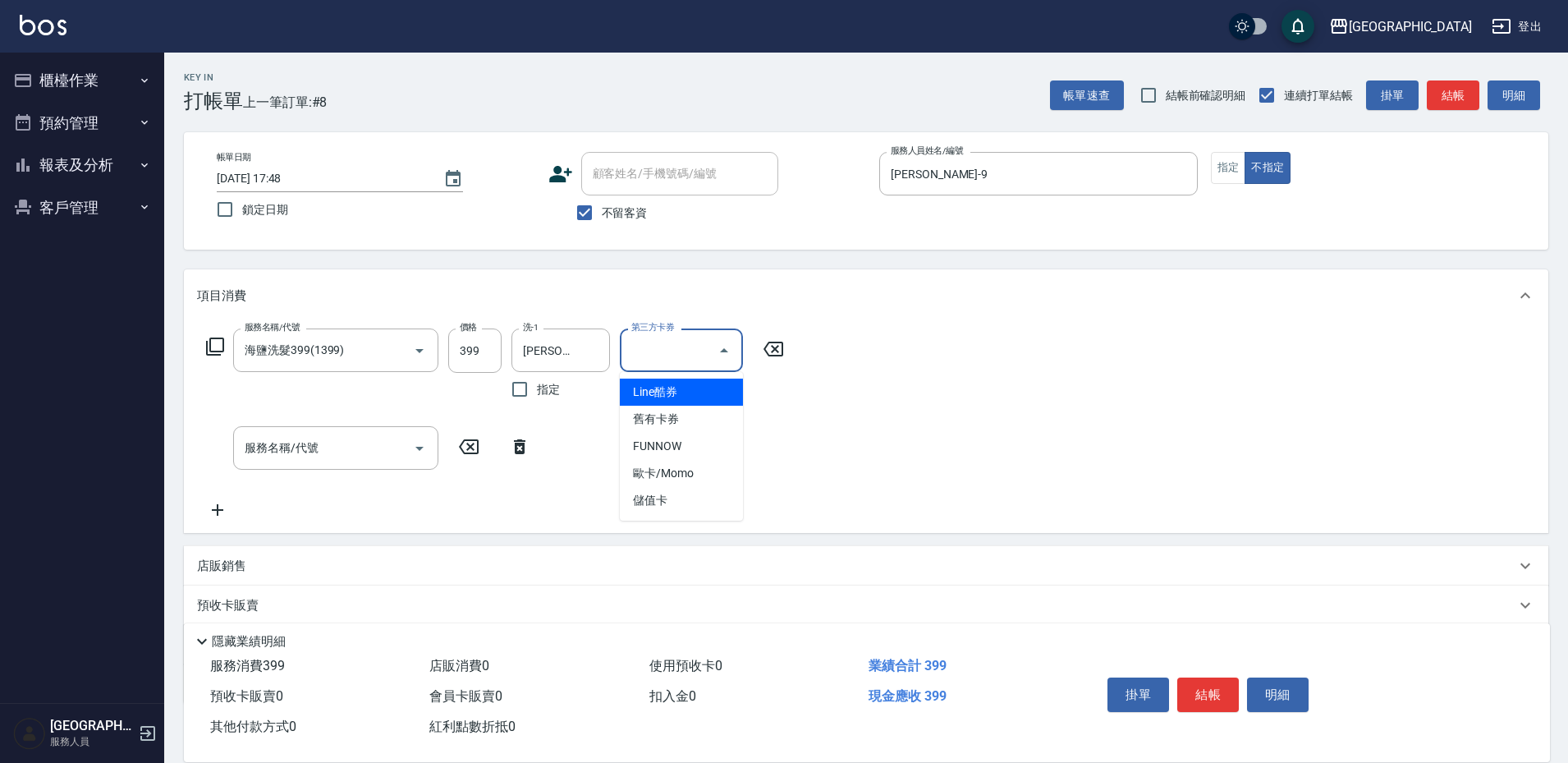
click at [674, 349] on div "第三方卡券 第三方卡券" at bounding box center [681, 350] width 123 height 43
click at [694, 508] on span "儲值卡" at bounding box center [681, 500] width 123 height 27
type input "儲值卡"
click at [765, 463] on div "服務名稱/代號 海鹽洗髮399(1399) 服務名稱/代號 價格 399 價格 洗-1 林彥柏-35 洗-1 指定 第三方卡券 儲值卡 第三方卡券 扣完後業績…" at bounding box center [495, 424] width 597 height 191
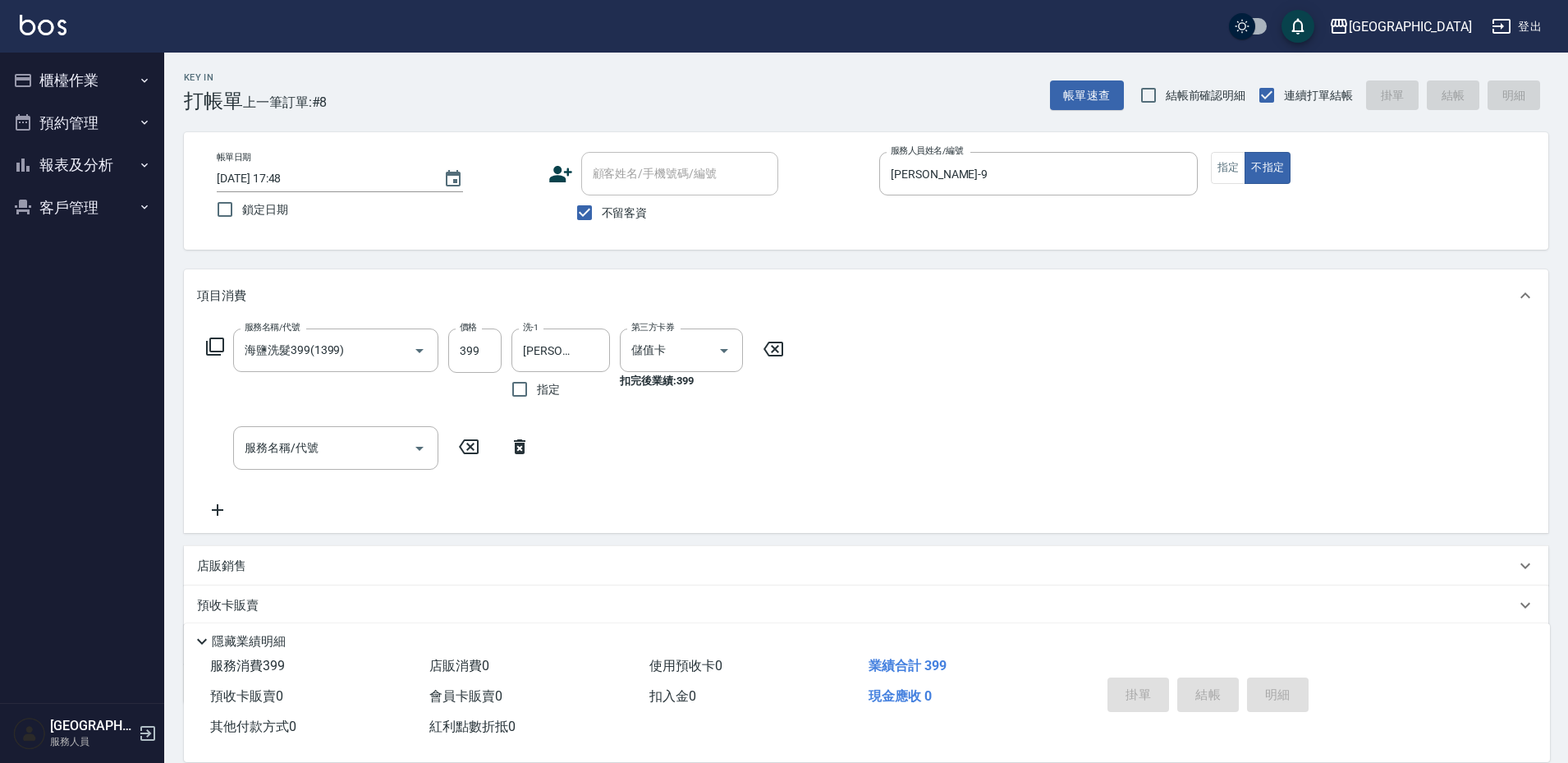
type input "2025/09/24 17:49"
